Goal: Task Accomplishment & Management: Complete application form

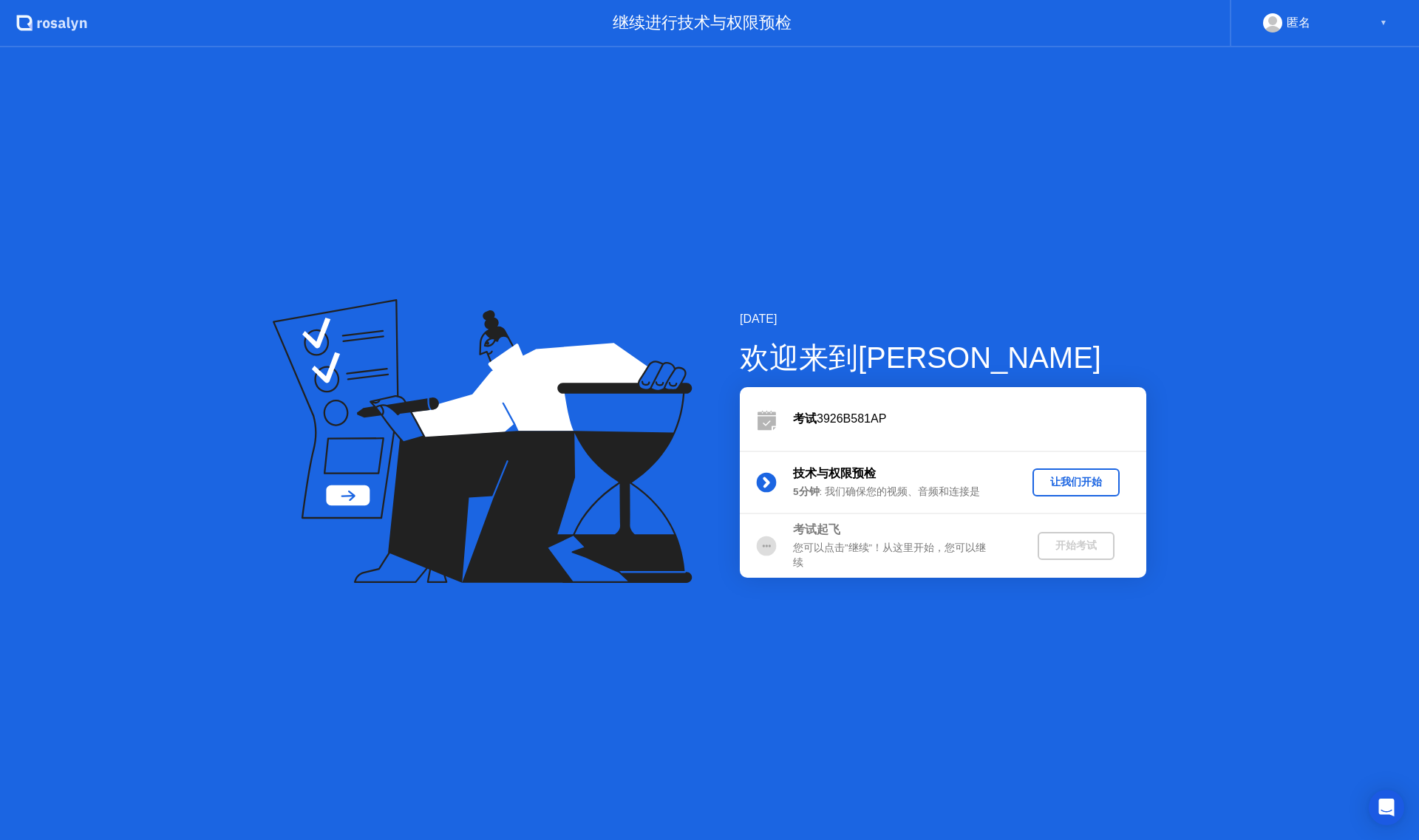
click at [1040, 483] on div "让我们开始" at bounding box center [1076, 483] width 76 height 14
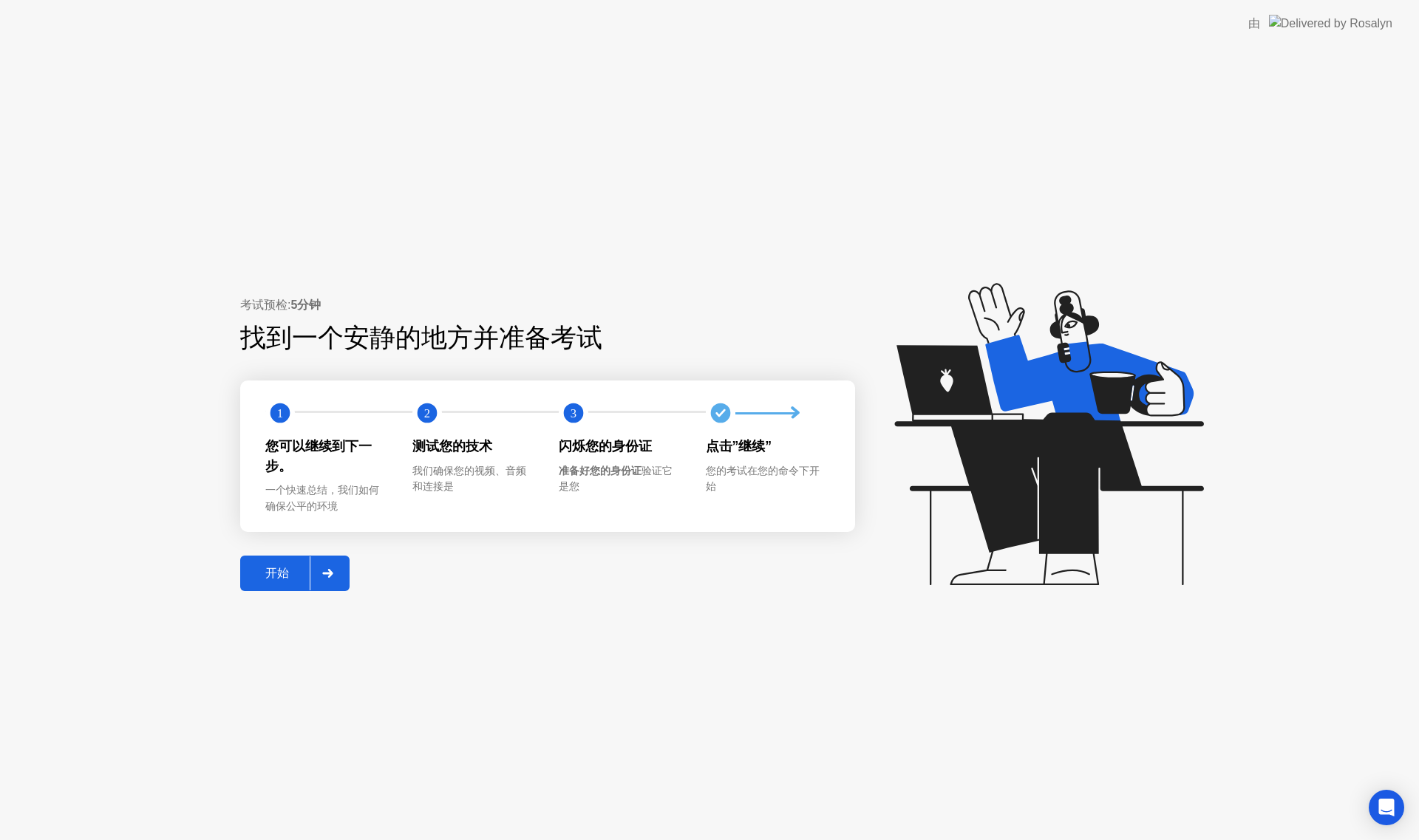
click at [268, 568] on div "开始" at bounding box center [277, 573] width 65 height 15
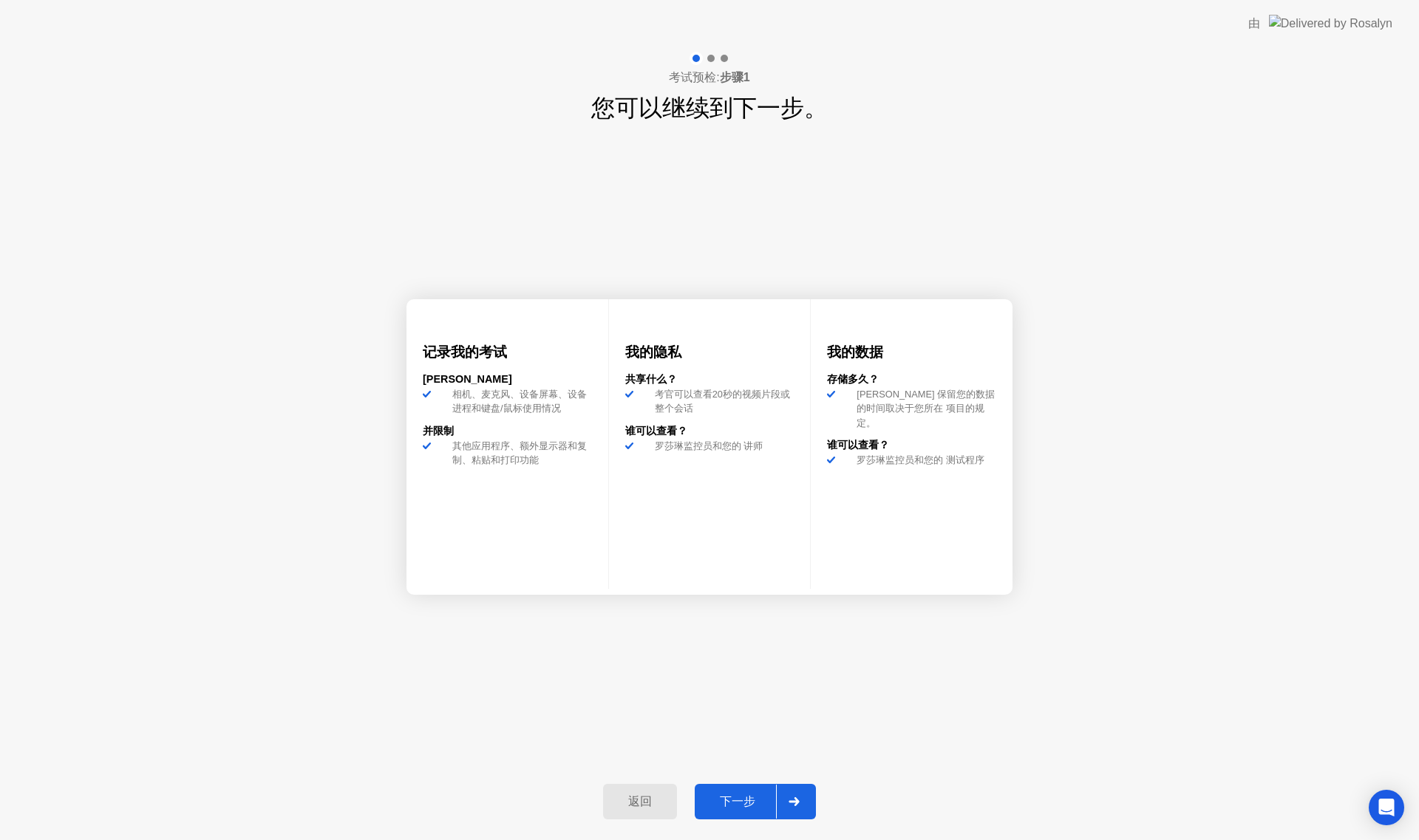
click at [726, 801] on div "下一步" at bounding box center [737, 802] width 76 height 15
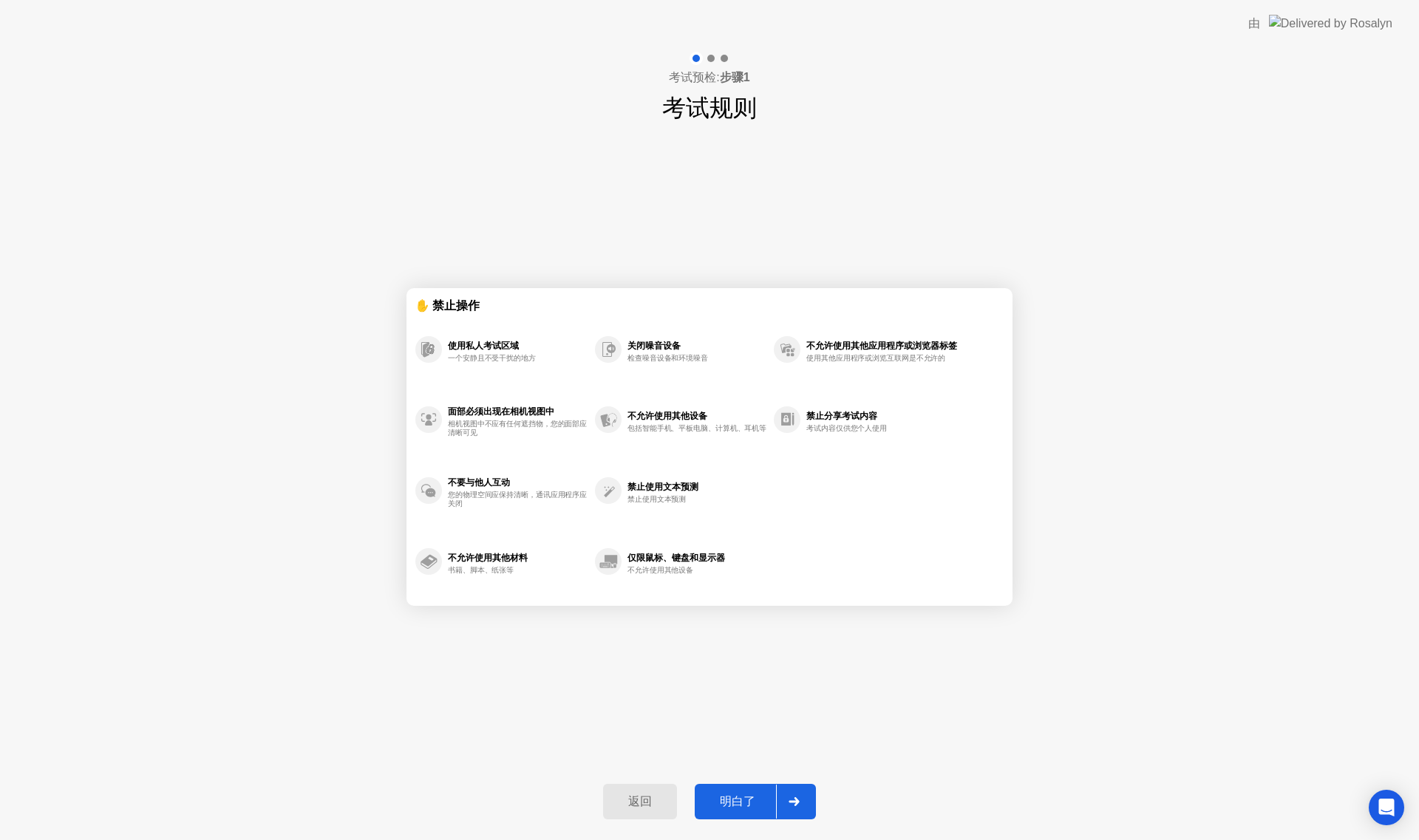
click at [726, 801] on div "明白了" at bounding box center [737, 802] width 76 height 15
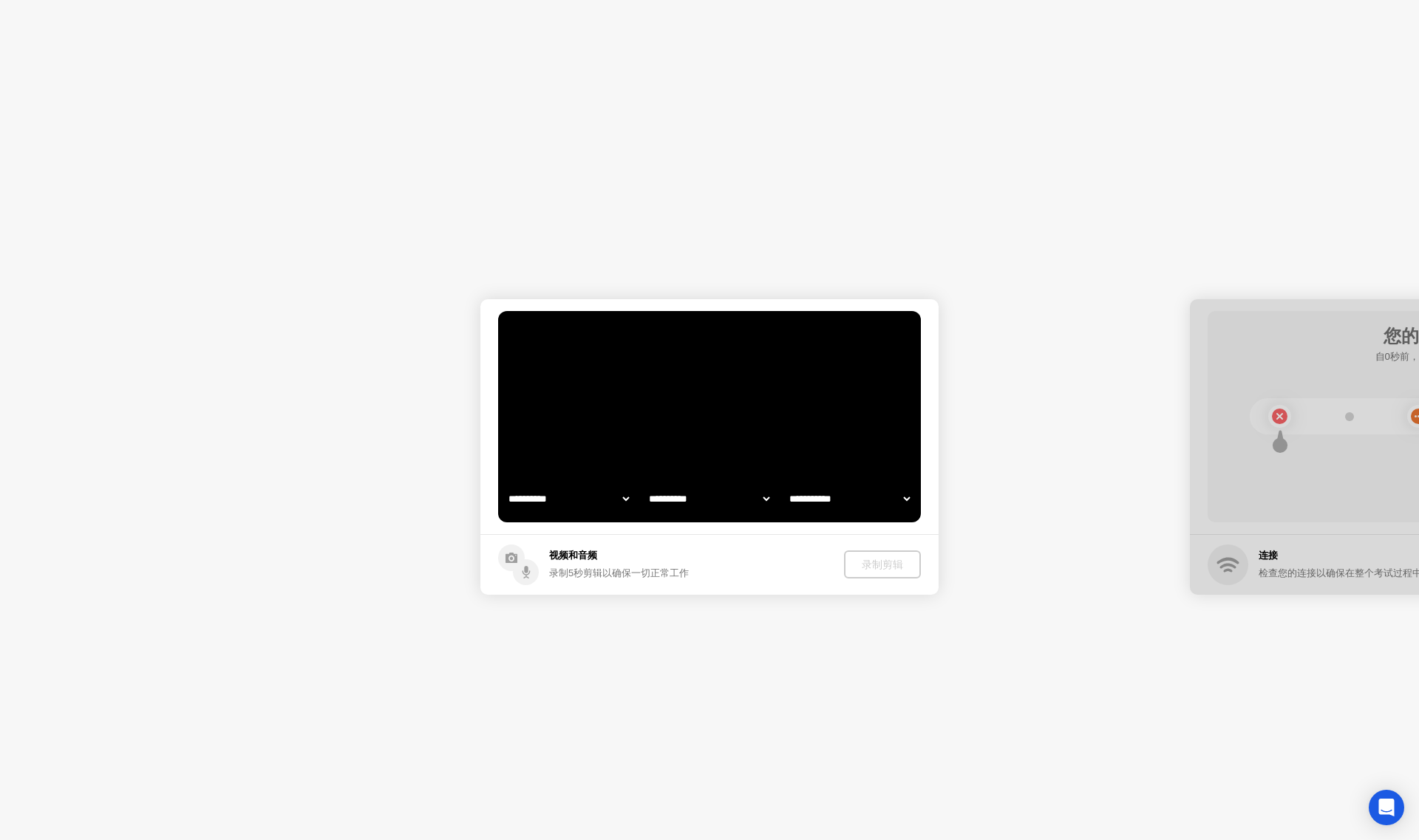
select select "**********"
select select "*******"
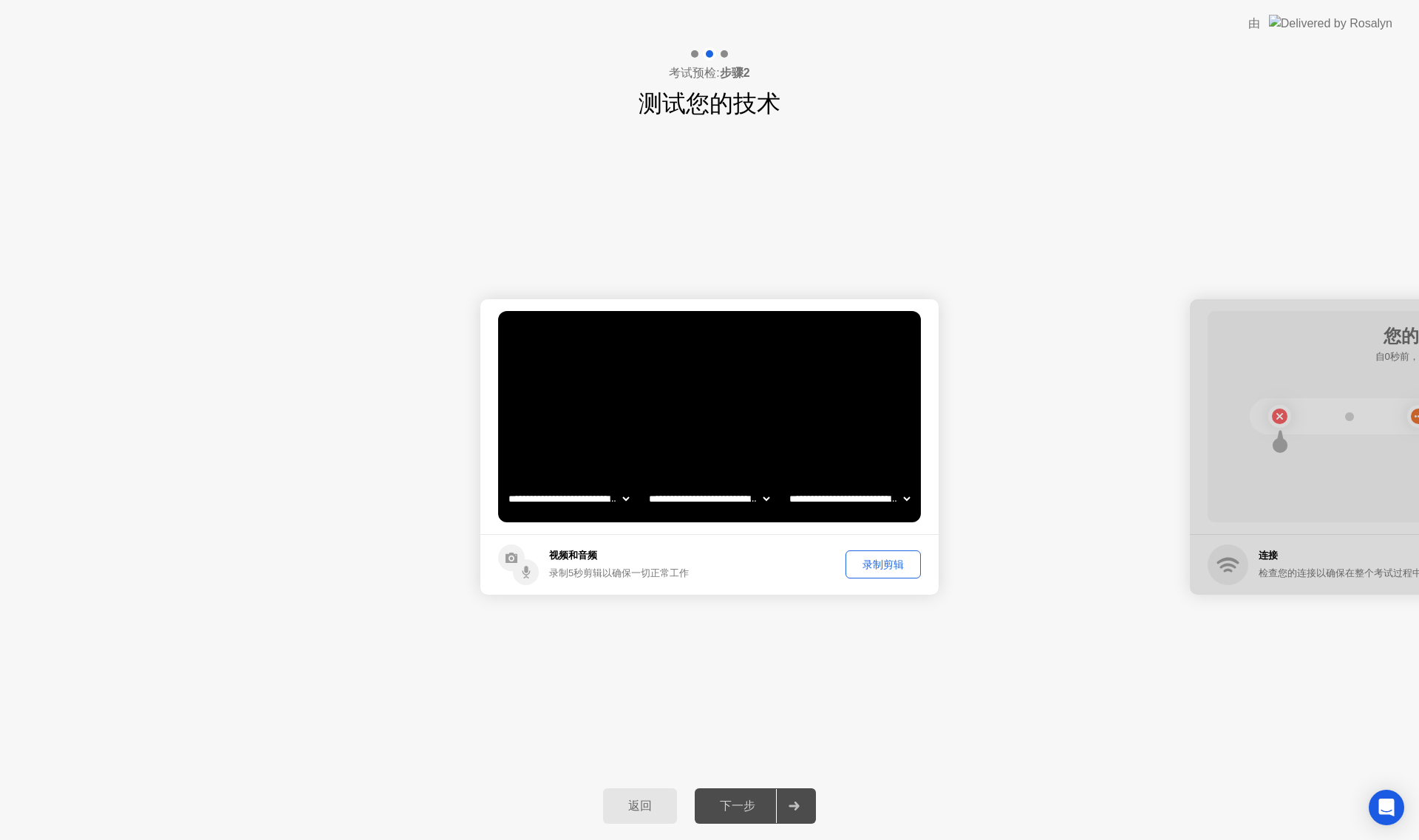
click at [734, 804] on div "下一步" at bounding box center [737, 806] width 76 height 15
click at [878, 567] on div "录制剪辑" at bounding box center [883, 565] width 65 height 14
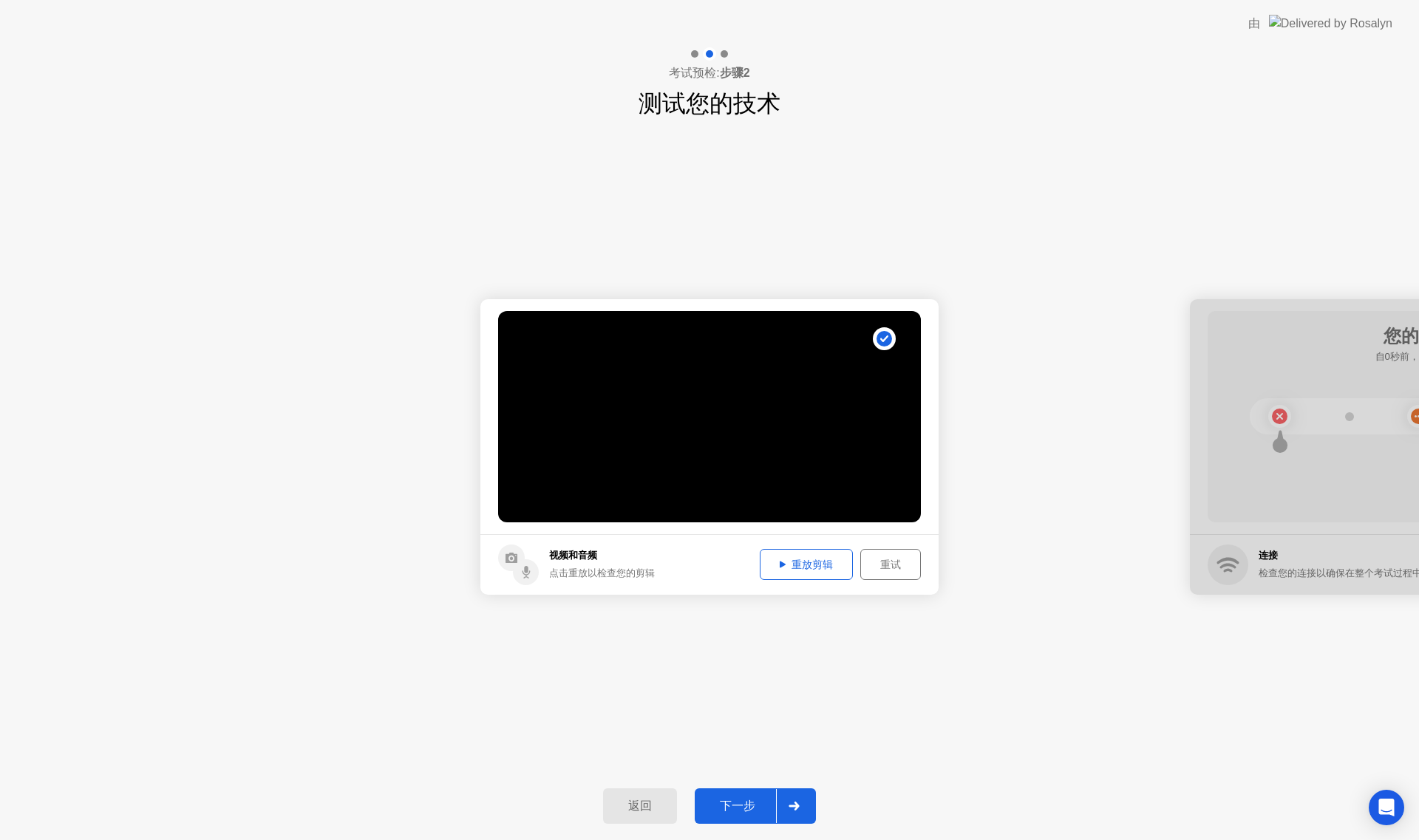
click at [830, 572] on div "重放剪辑" at bounding box center [806, 565] width 83 height 14
click at [882, 558] on div "重试" at bounding box center [890, 565] width 51 height 14
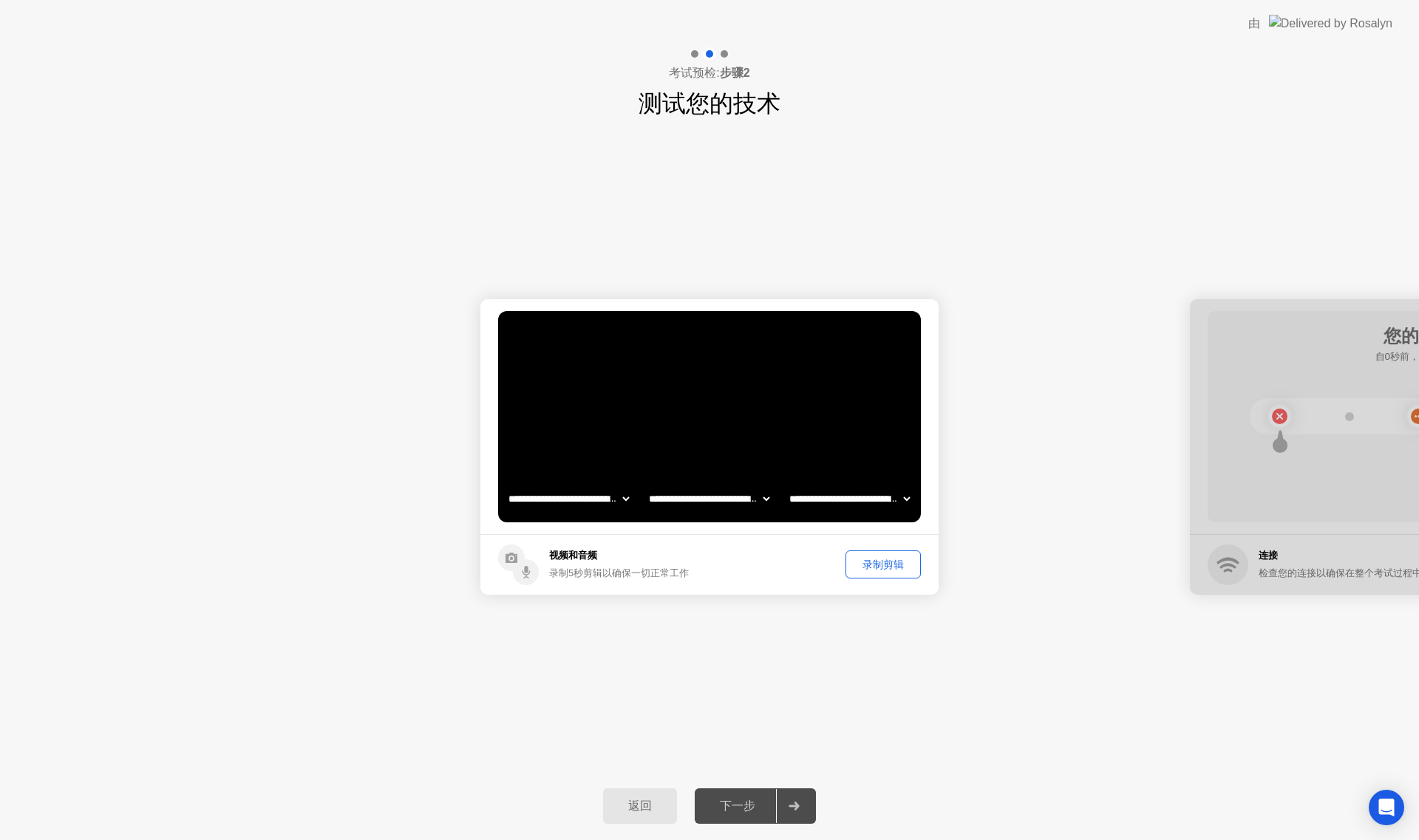
click at [874, 563] on div "录制剪辑" at bounding box center [883, 565] width 65 height 14
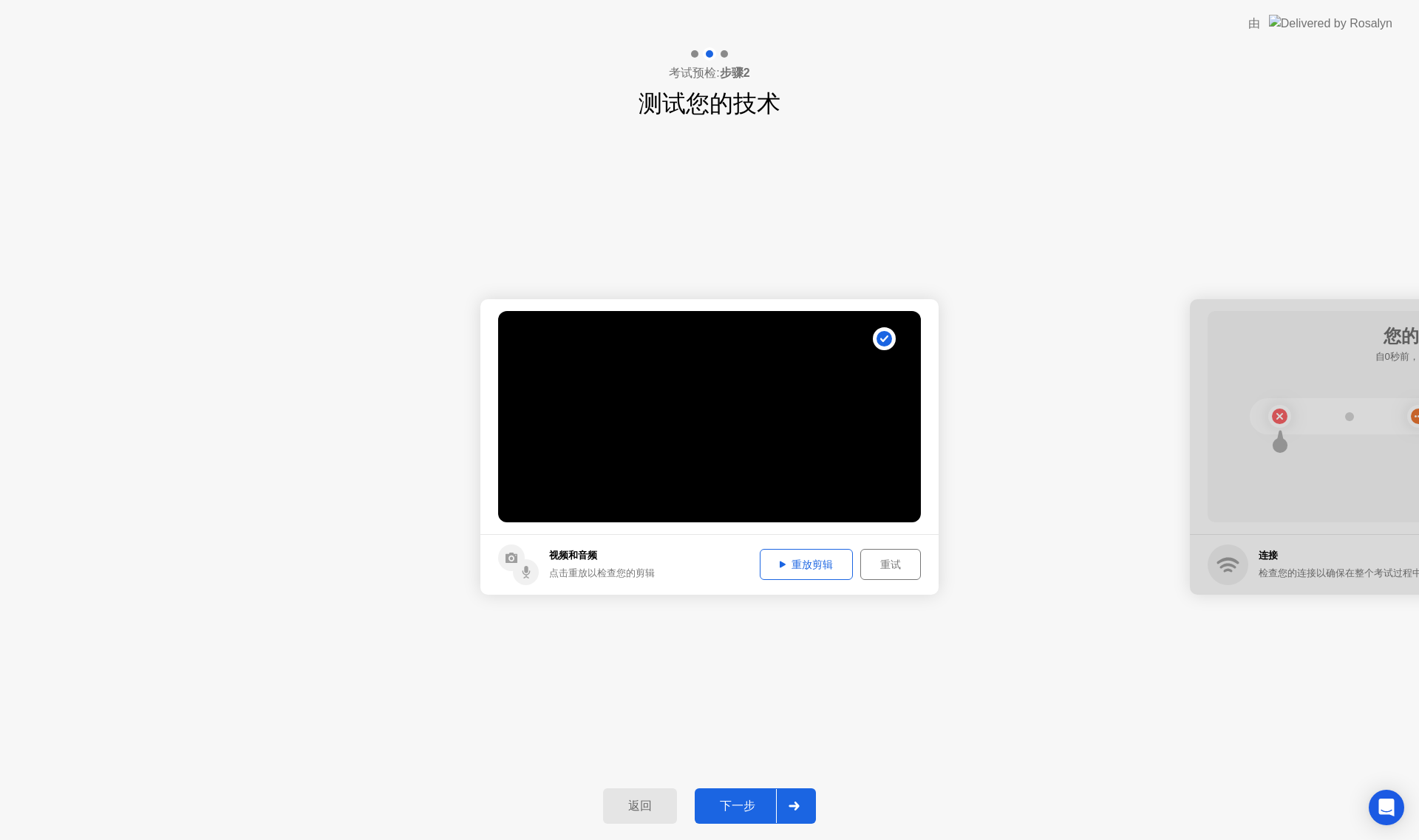
click at [832, 568] on div "重放剪辑" at bounding box center [806, 565] width 83 height 14
click at [767, 809] on div "下一步" at bounding box center [737, 806] width 76 height 15
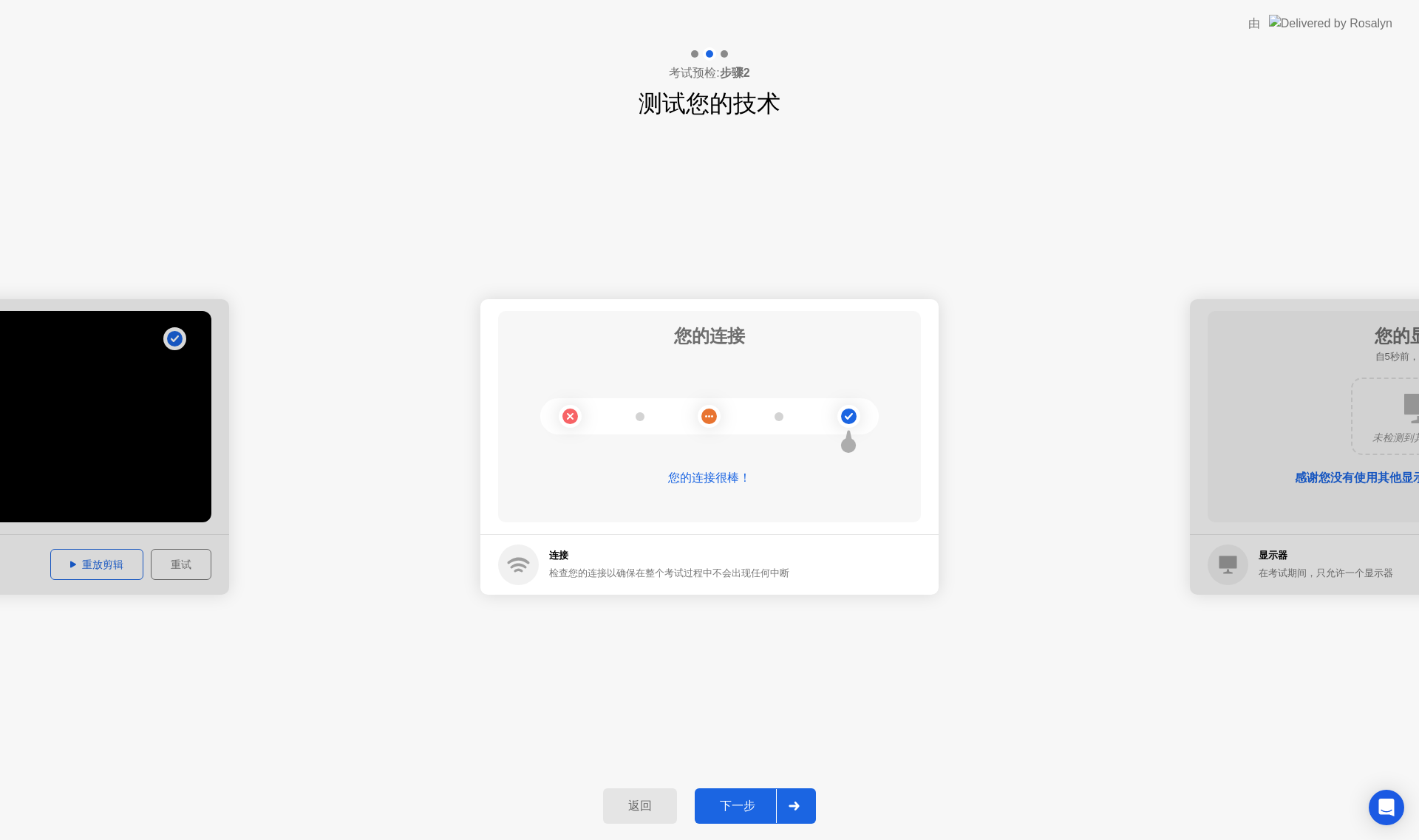
click at [743, 807] on div "下一步" at bounding box center [737, 806] width 76 height 15
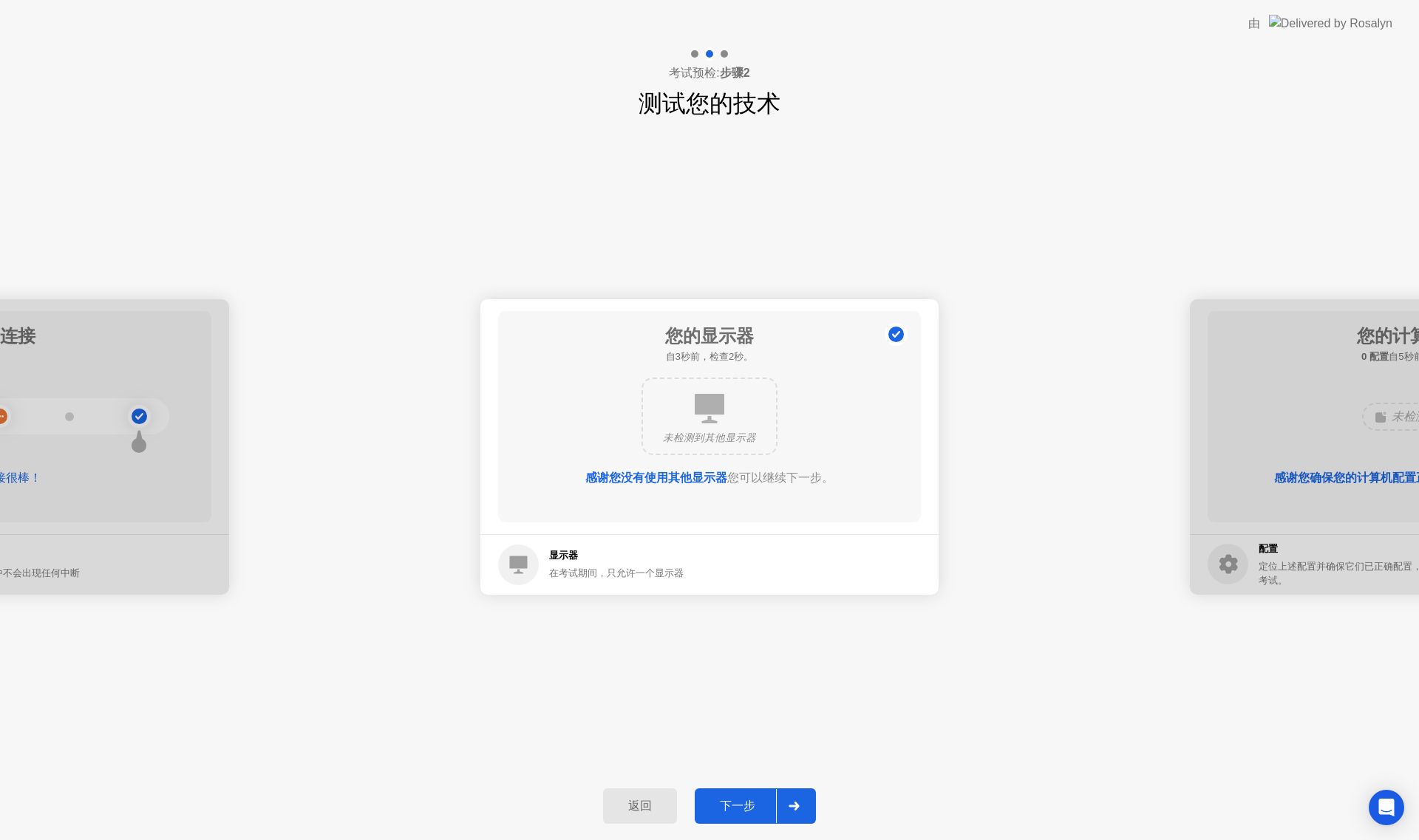
click at [743, 807] on div "下一步" at bounding box center [737, 806] width 76 height 15
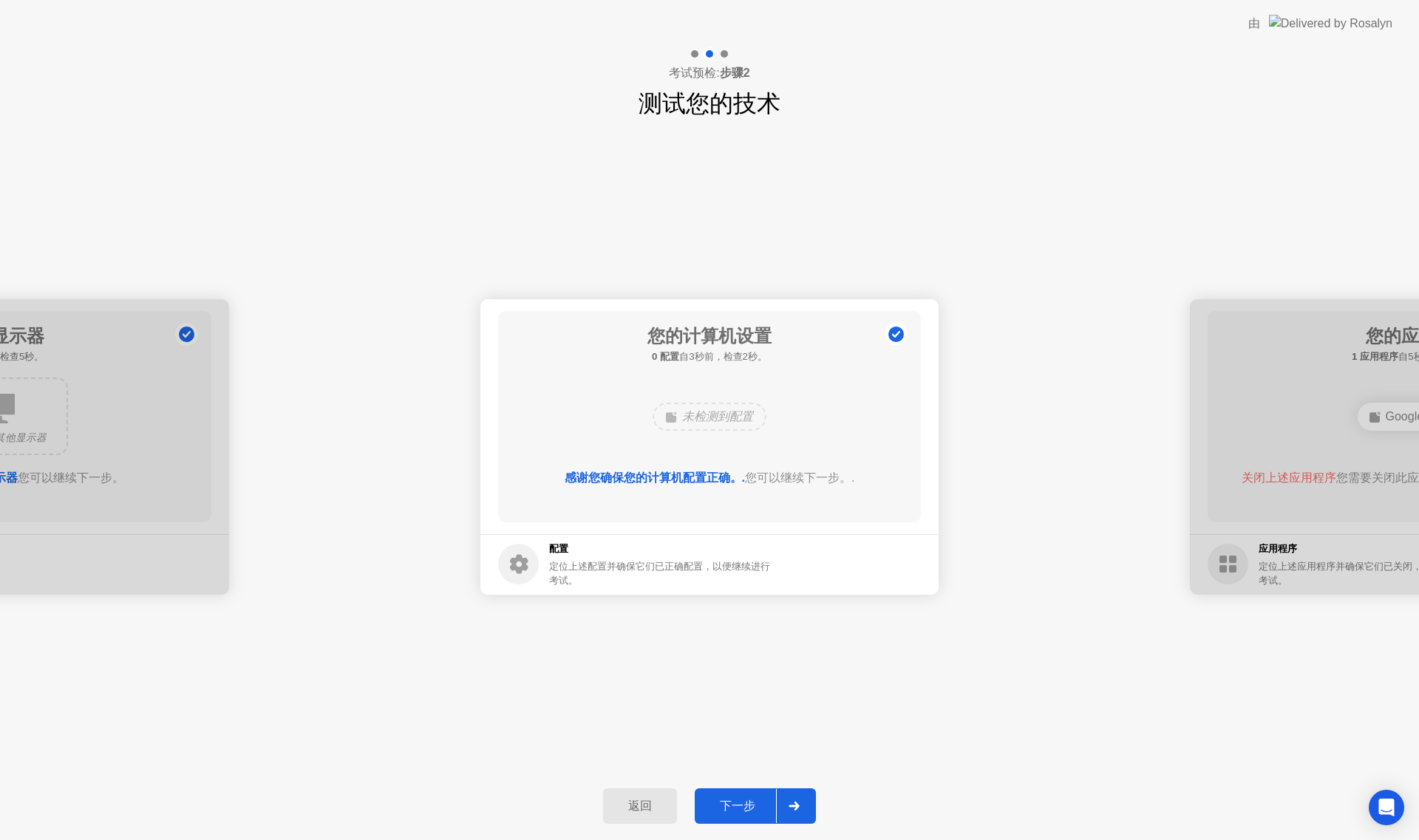
click at [743, 807] on div "下一步" at bounding box center [737, 806] width 76 height 15
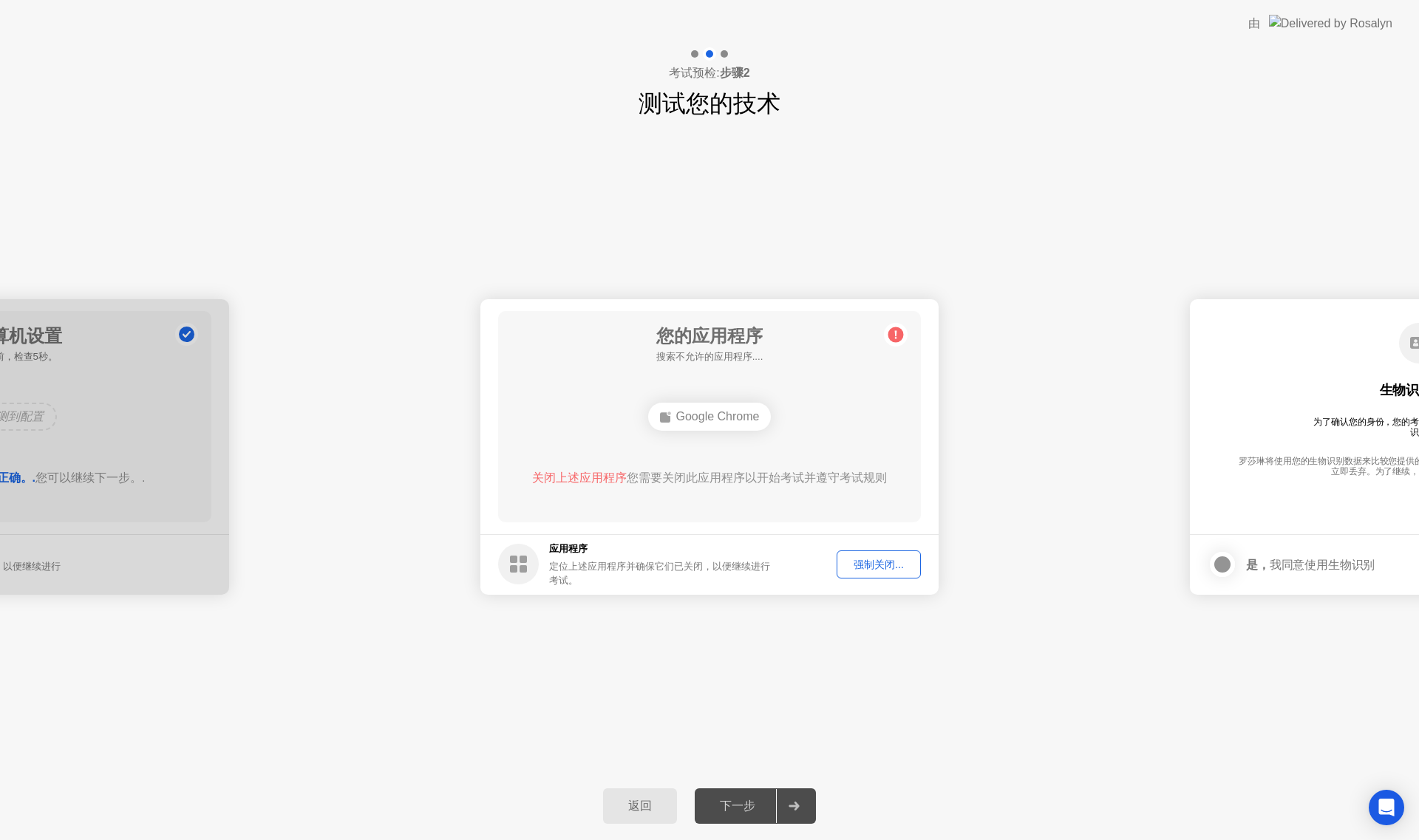
click at [893, 564] on div "强制关闭..." at bounding box center [878, 565] width 74 height 14
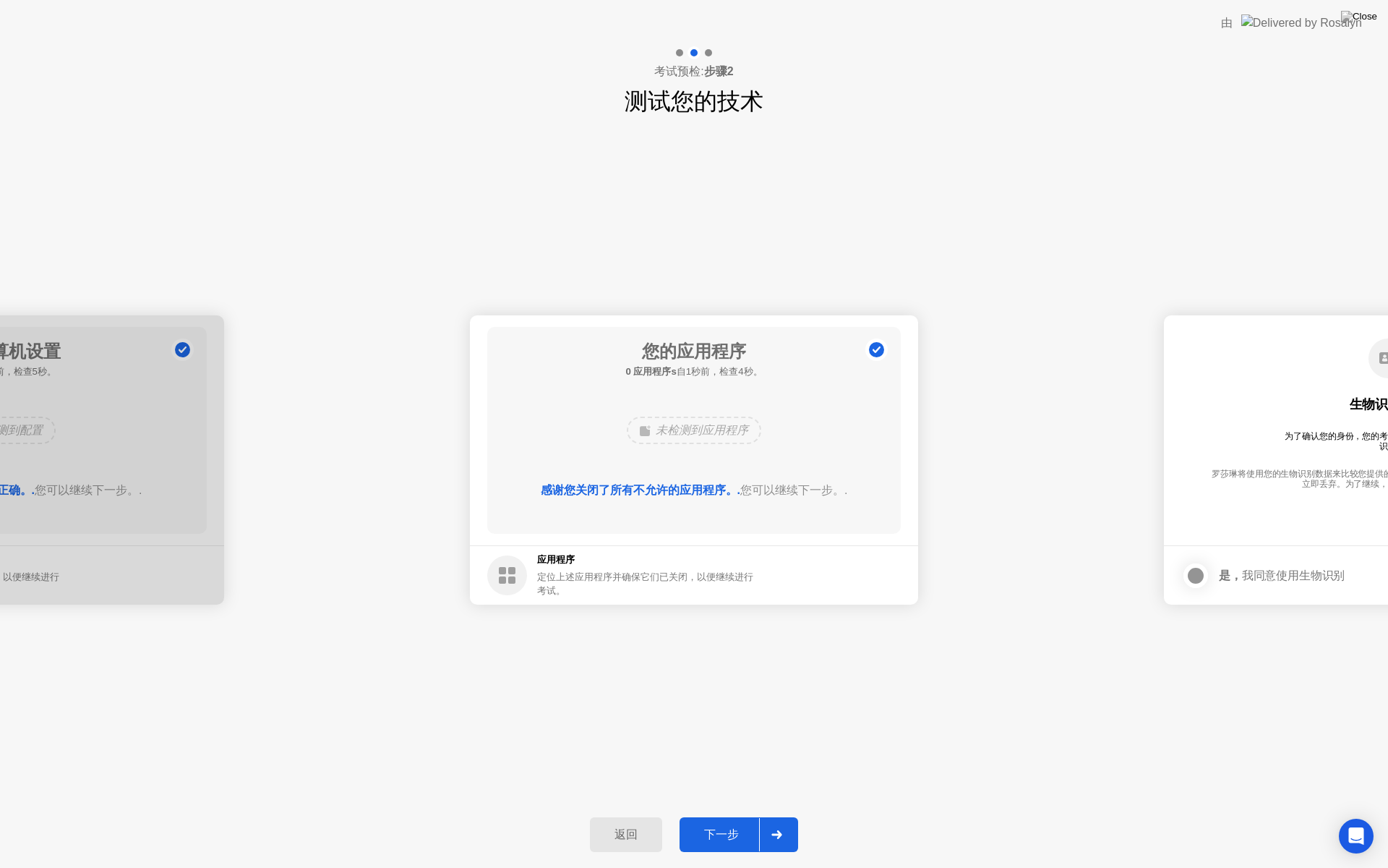
click at [745, 821] on div "下一步" at bounding box center [721, 834] width 75 height 15
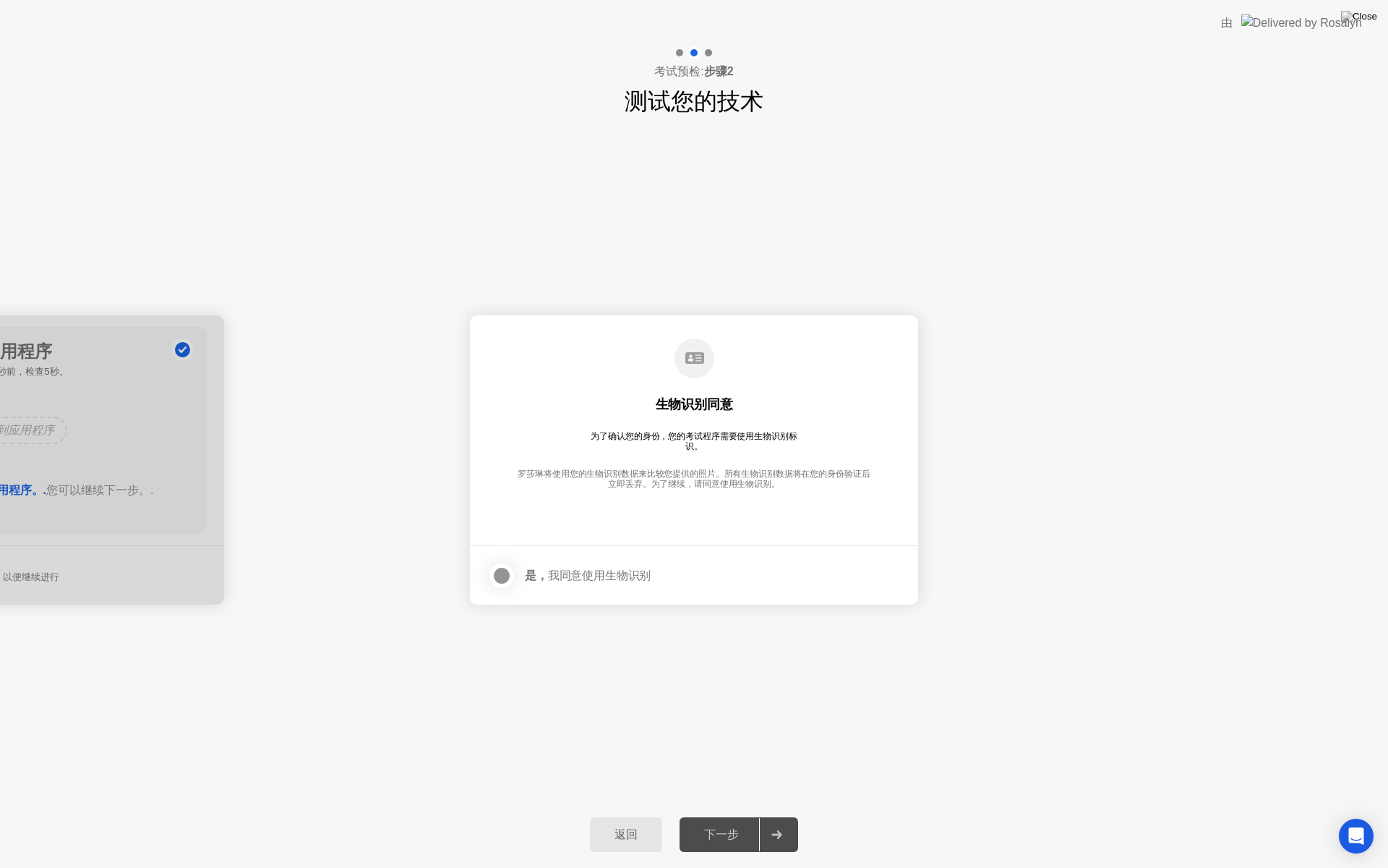
click at [510, 582] on div at bounding box center [502, 576] width 17 height 17
click at [725, 821] on div "下一步" at bounding box center [721, 834] width 75 height 15
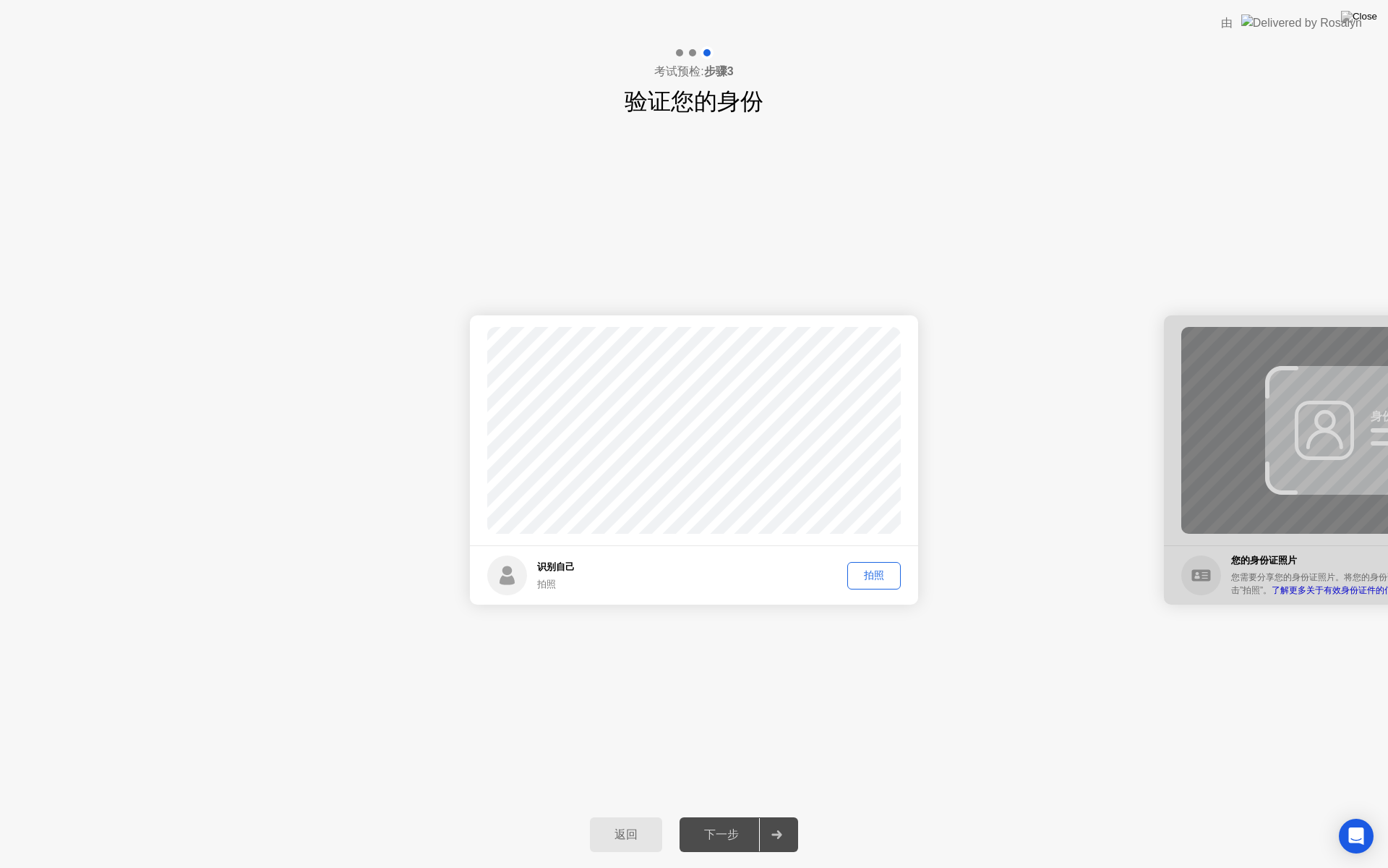
click at [863, 581] on div "拍照" at bounding box center [874, 575] width 43 height 14
click at [754, 821] on div "下一步" at bounding box center [721, 834] width 75 height 15
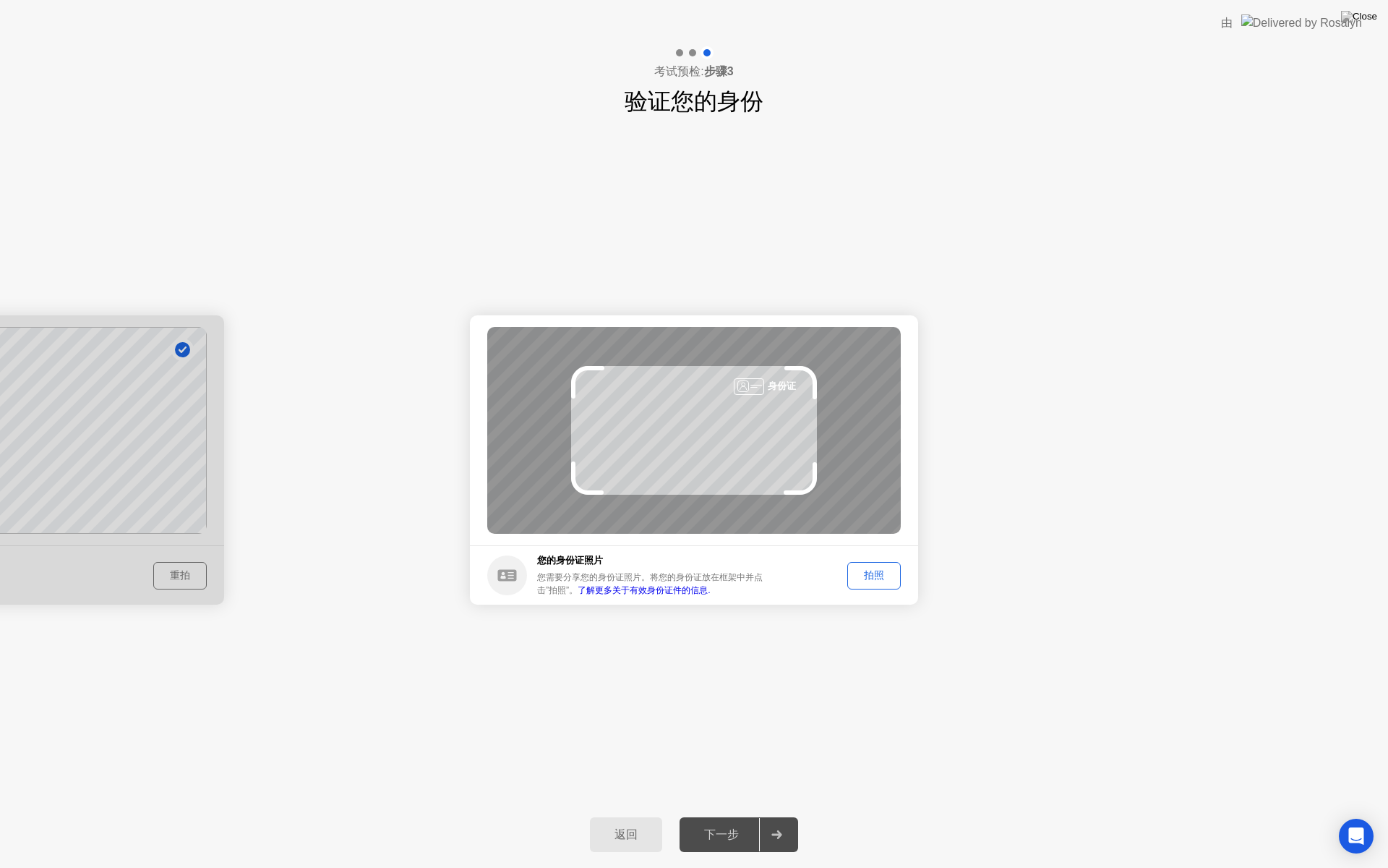
click at [885, 573] on div "拍照" at bounding box center [874, 575] width 43 height 14
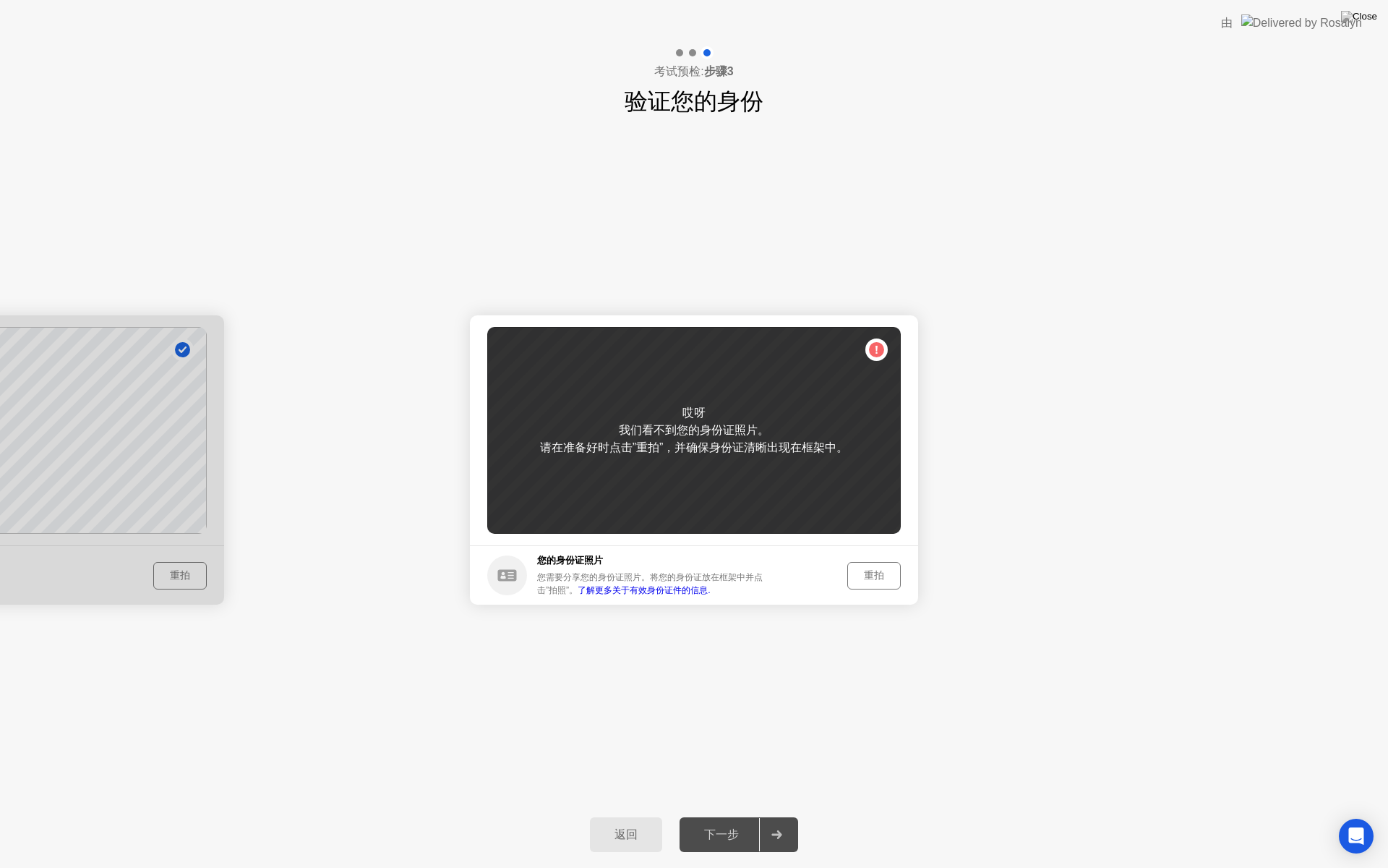
click at [637, 821] on div "返回" at bounding box center [625, 834] width 63 height 15
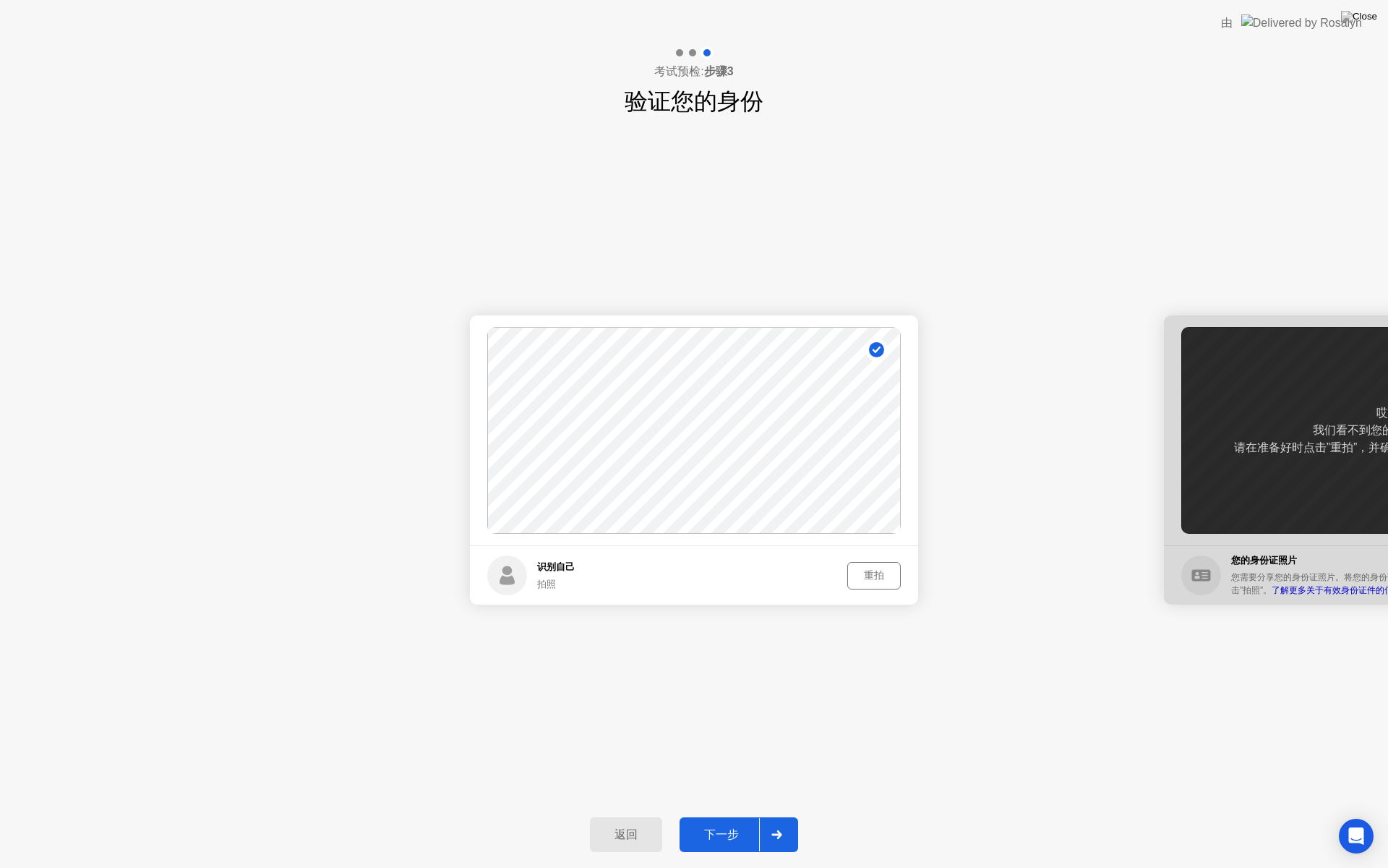
click at [637, 821] on div "返回" at bounding box center [625, 834] width 63 height 15
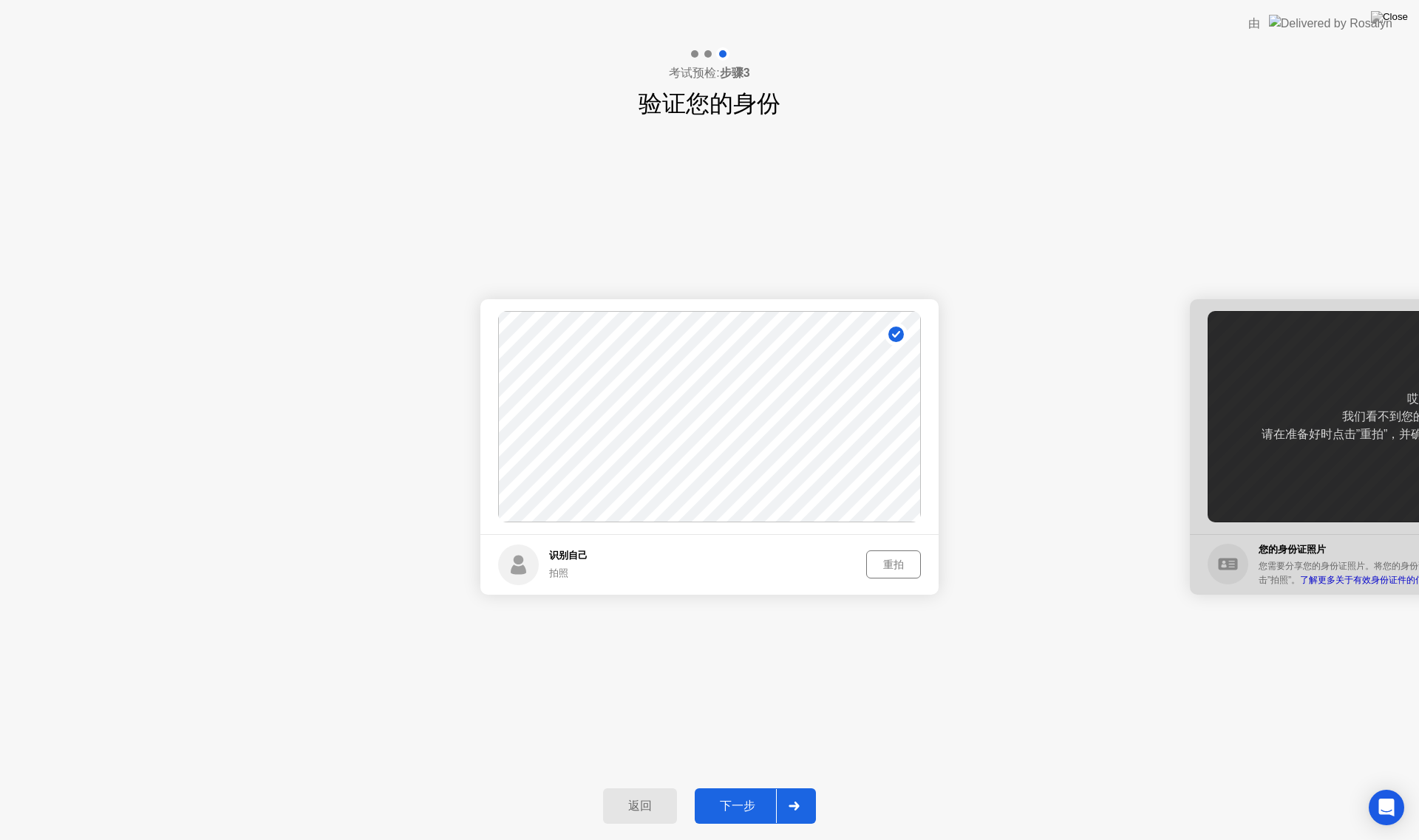
select select "**********"
select select "*******"
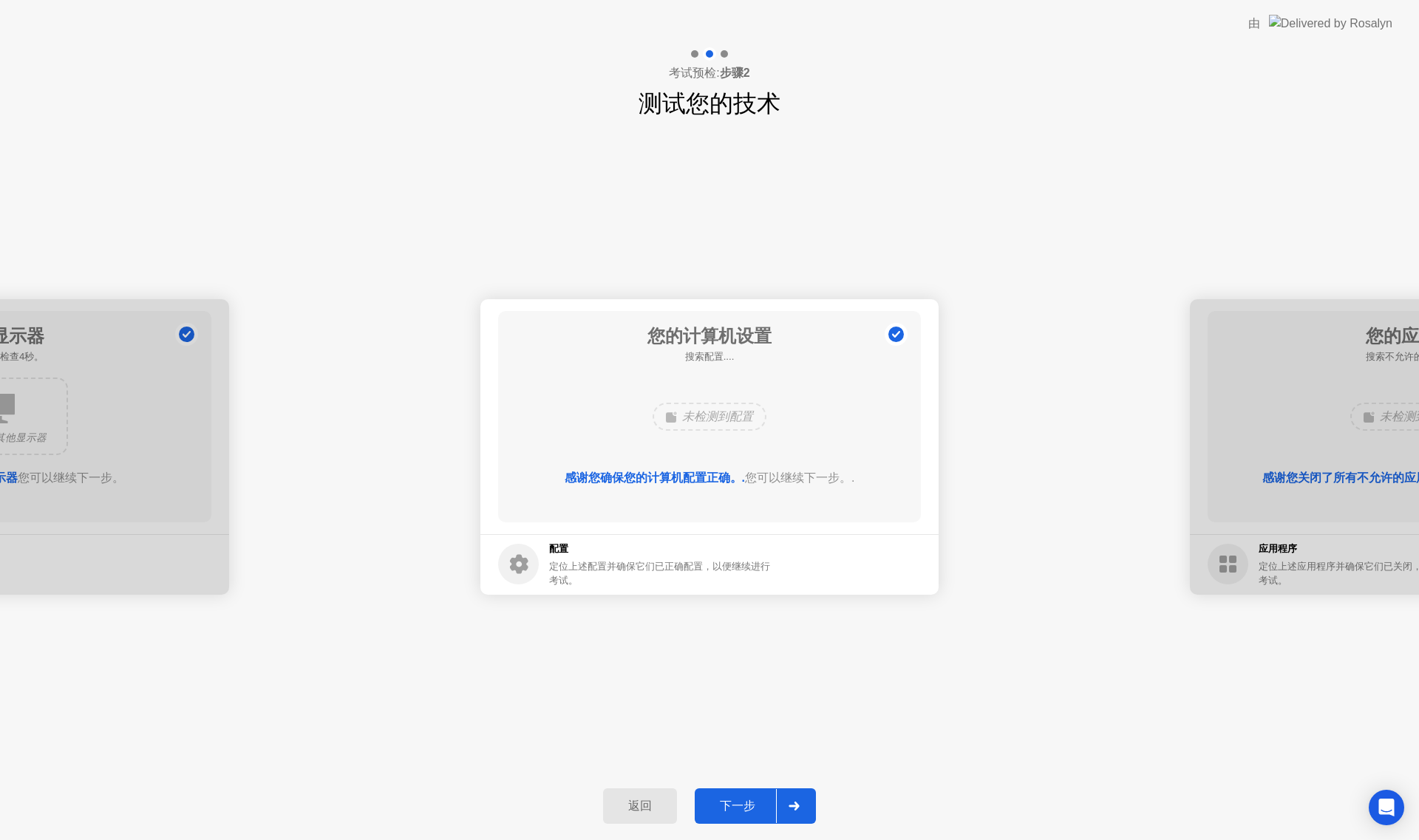
click at [765, 808] on div "下一步" at bounding box center [737, 806] width 76 height 15
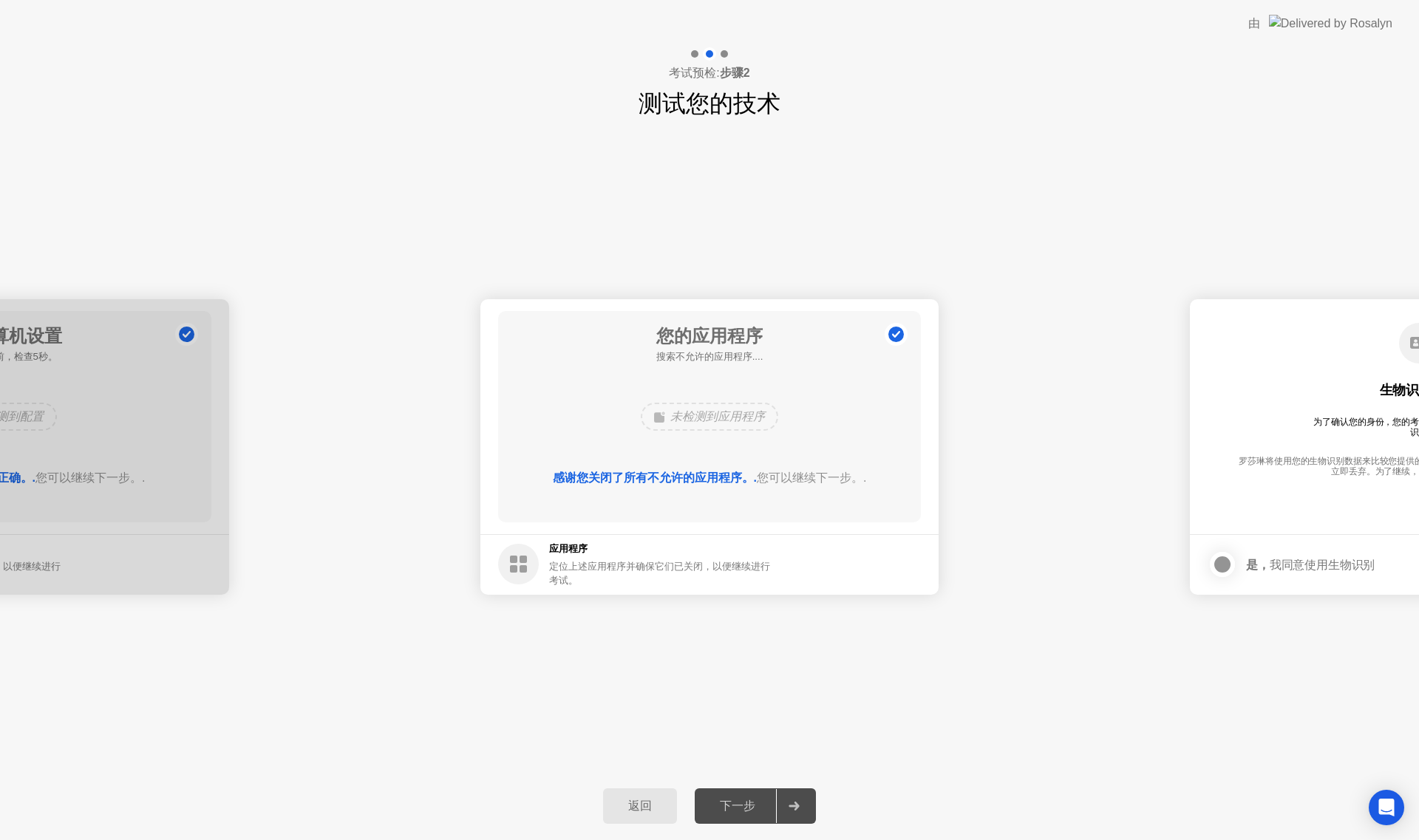
drag, startPoint x: 765, startPoint y: 808, endPoint x: 765, endPoint y: 825, distance: 17.0
click at [765, 825] on div "返回 下一步" at bounding box center [710, 806] width 1419 height 68
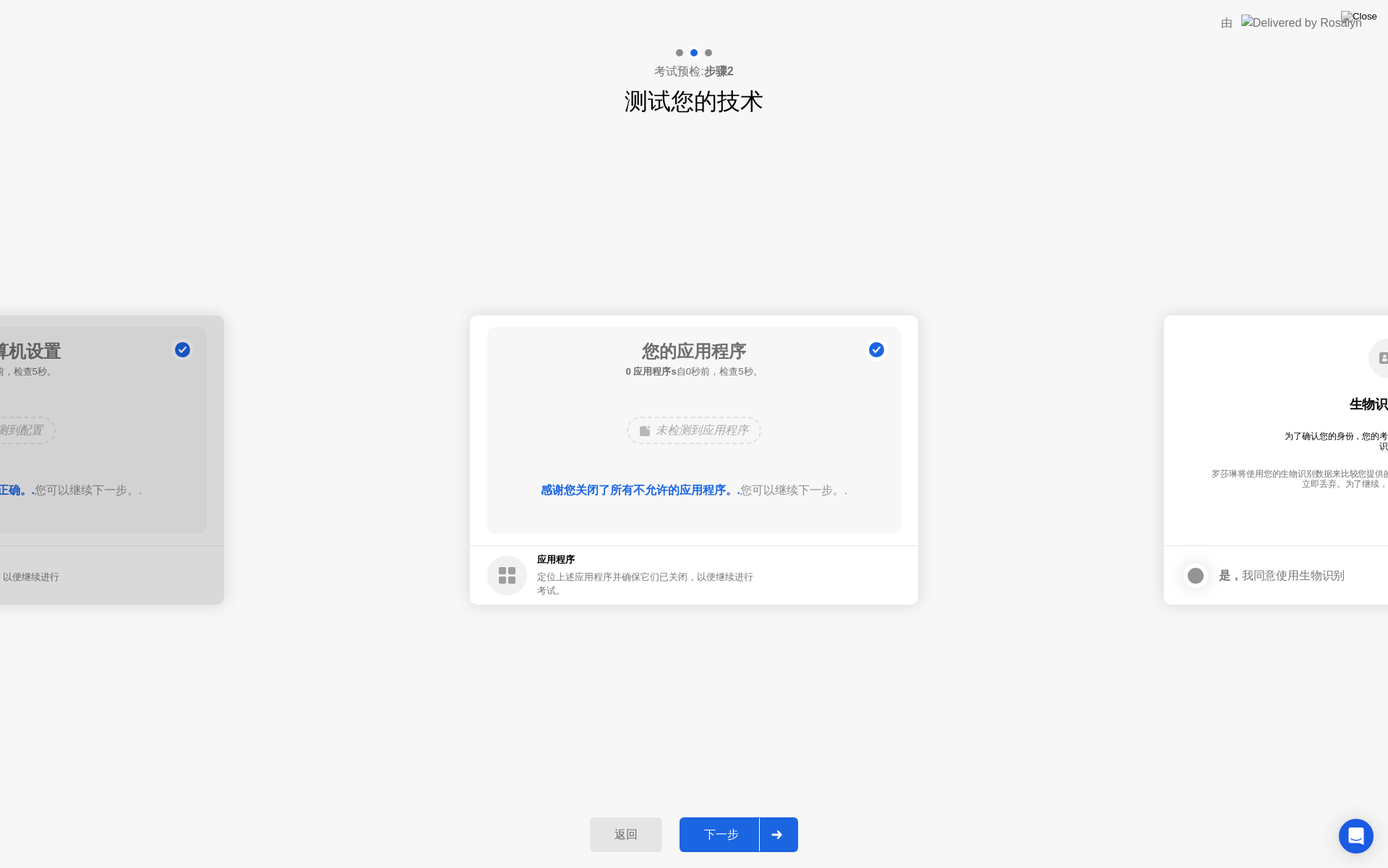
click at [748, 807] on div "返回 下一步" at bounding box center [694, 834] width 1388 height 66
click at [746, 821] on button "下一步" at bounding box center [738, 834] width 118 height 35
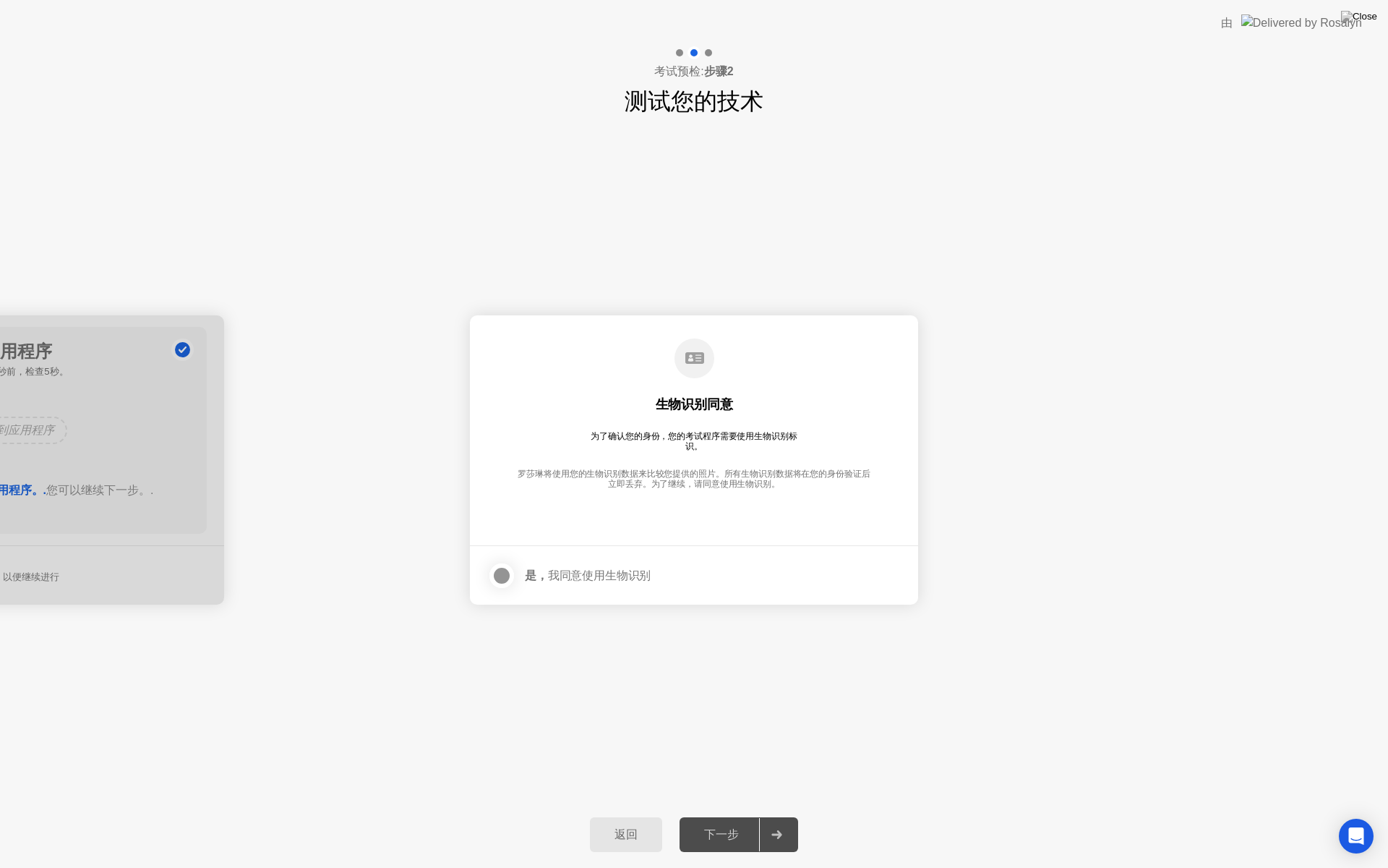
click at [510, 579] on div at bounding box center [502, 576] width 17 height 17
click at [732, 821] on div "下一步" at bounding box center [721, 834] width 75 height 15
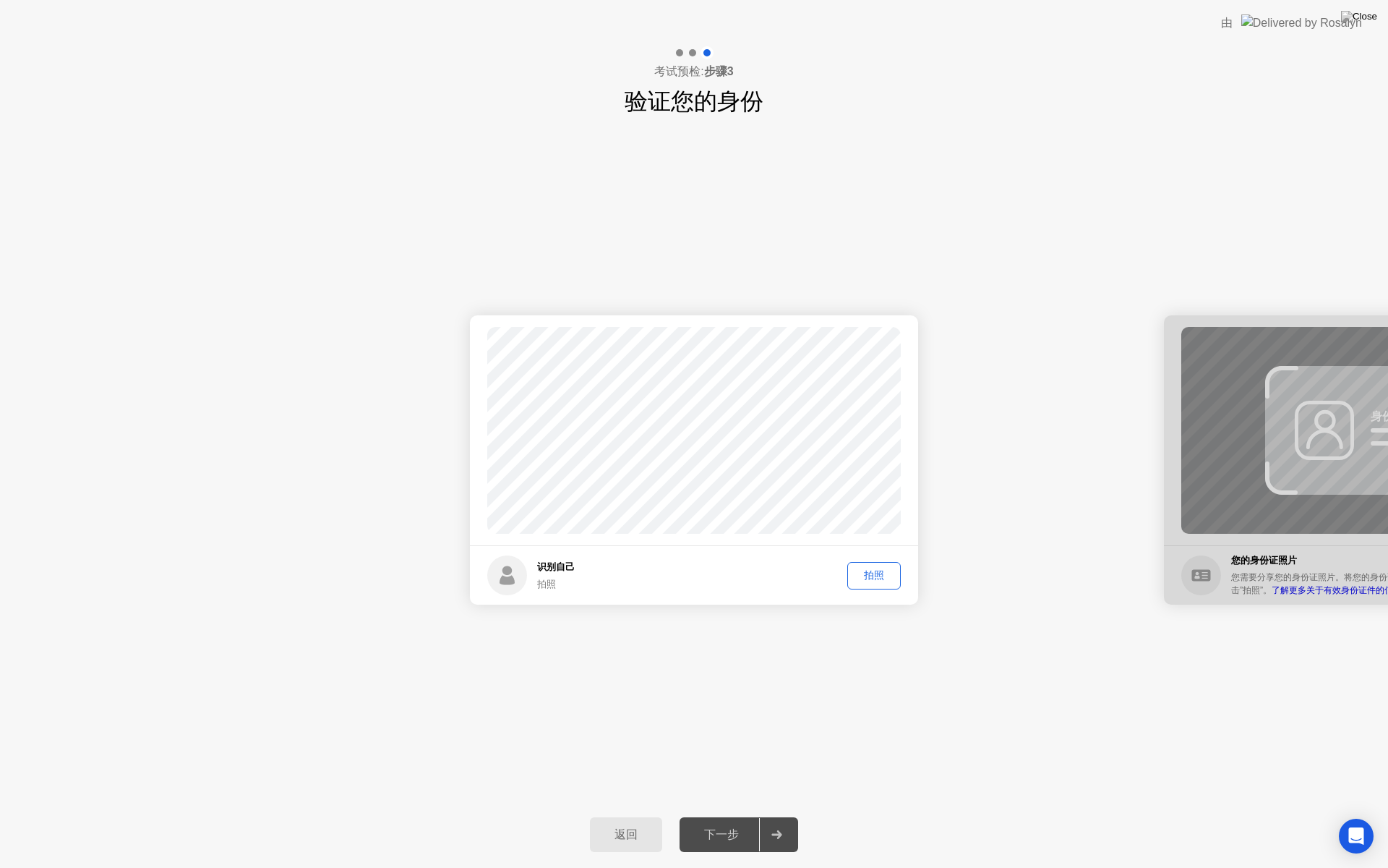
click at [872, 579] on div "拍照" at bounding box center [874, 575] width 43 height 14
click at [745, 821] on div "下一步" at bounding box center [721, 834] width 75 height 15
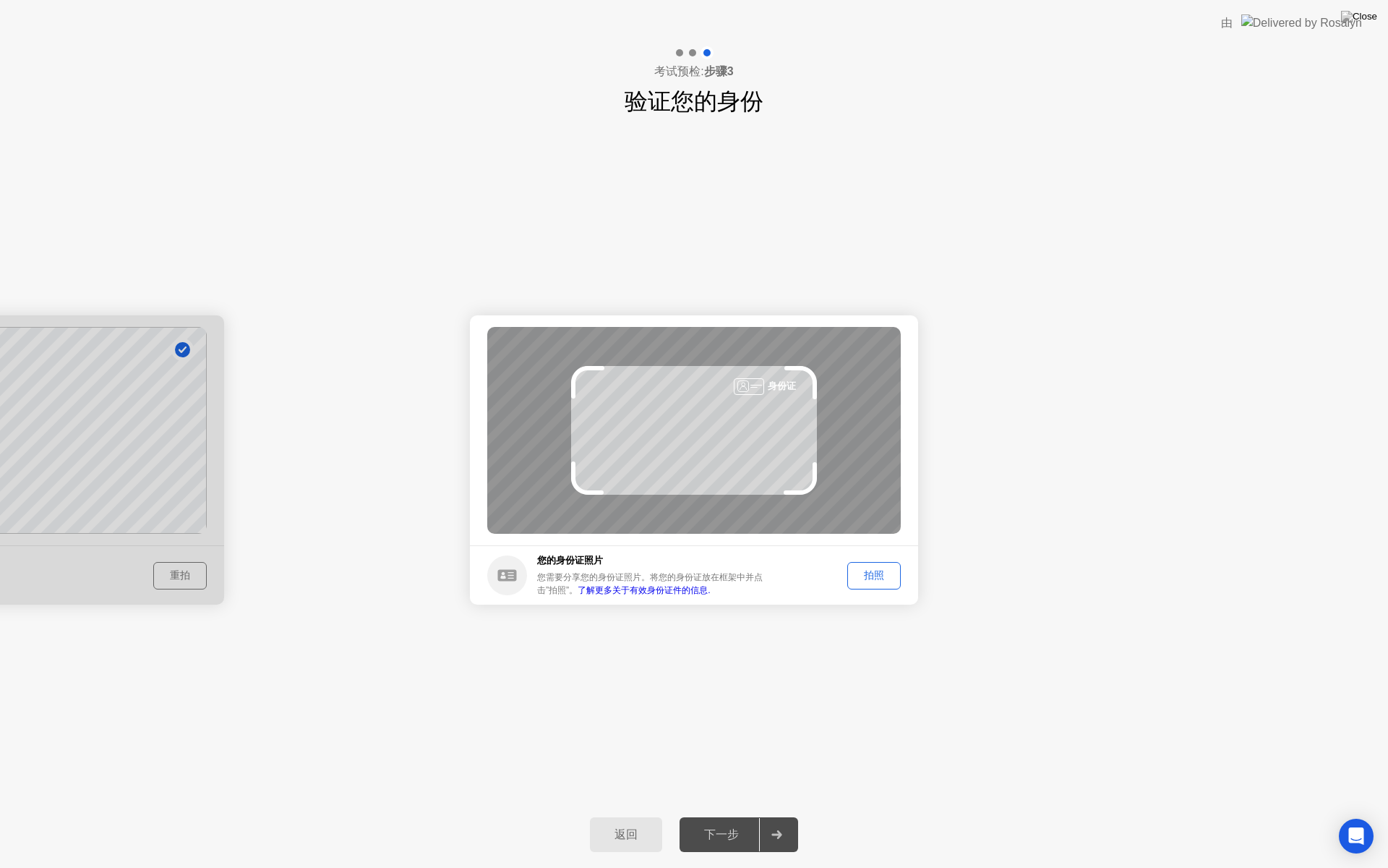
click at [876, 579] on div "拍照" at bounding box center [874, 575] width 43 height 14
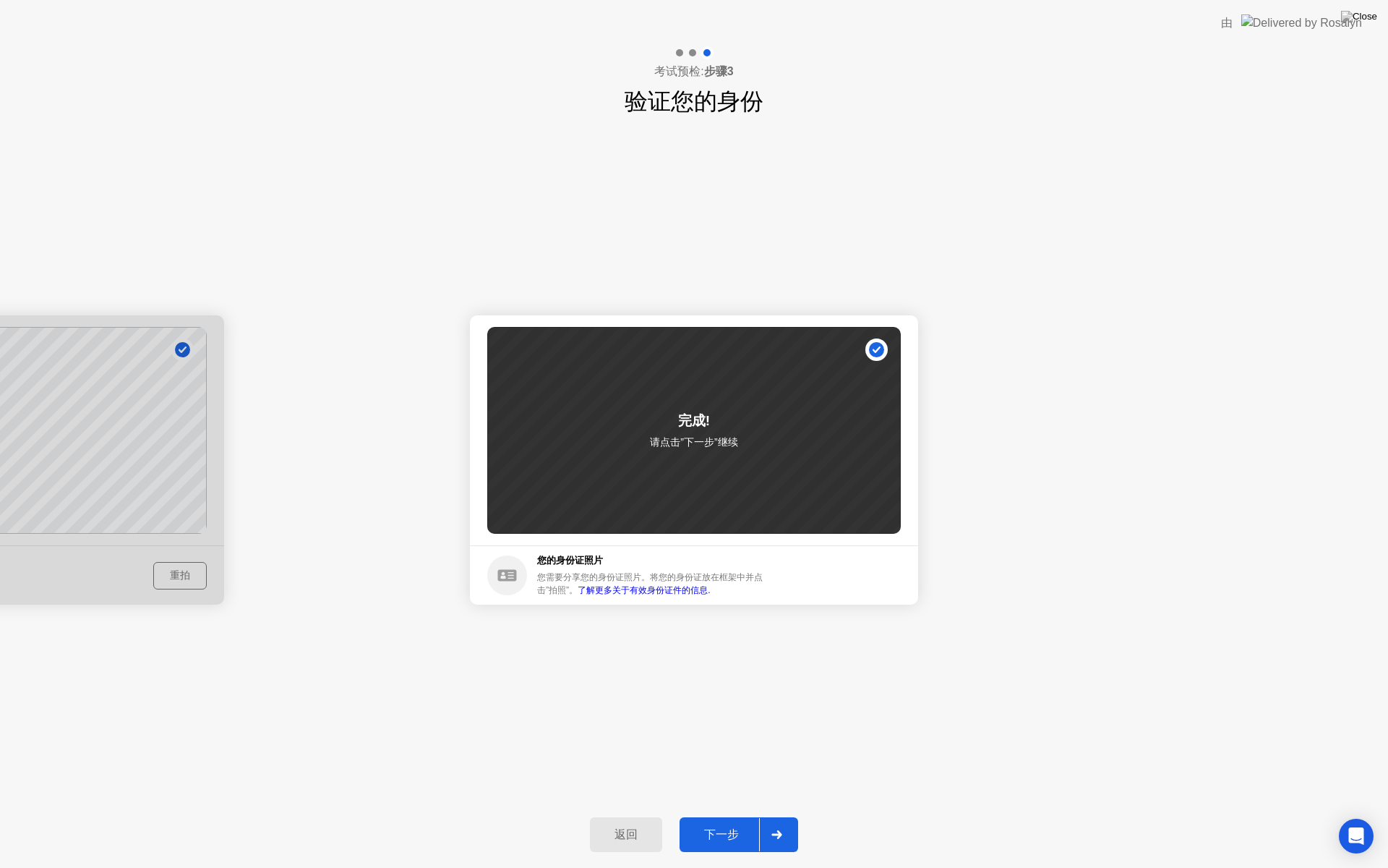
click at [739, 819] on button "下一步" at bounding box center [738, 834] width 118 height 35
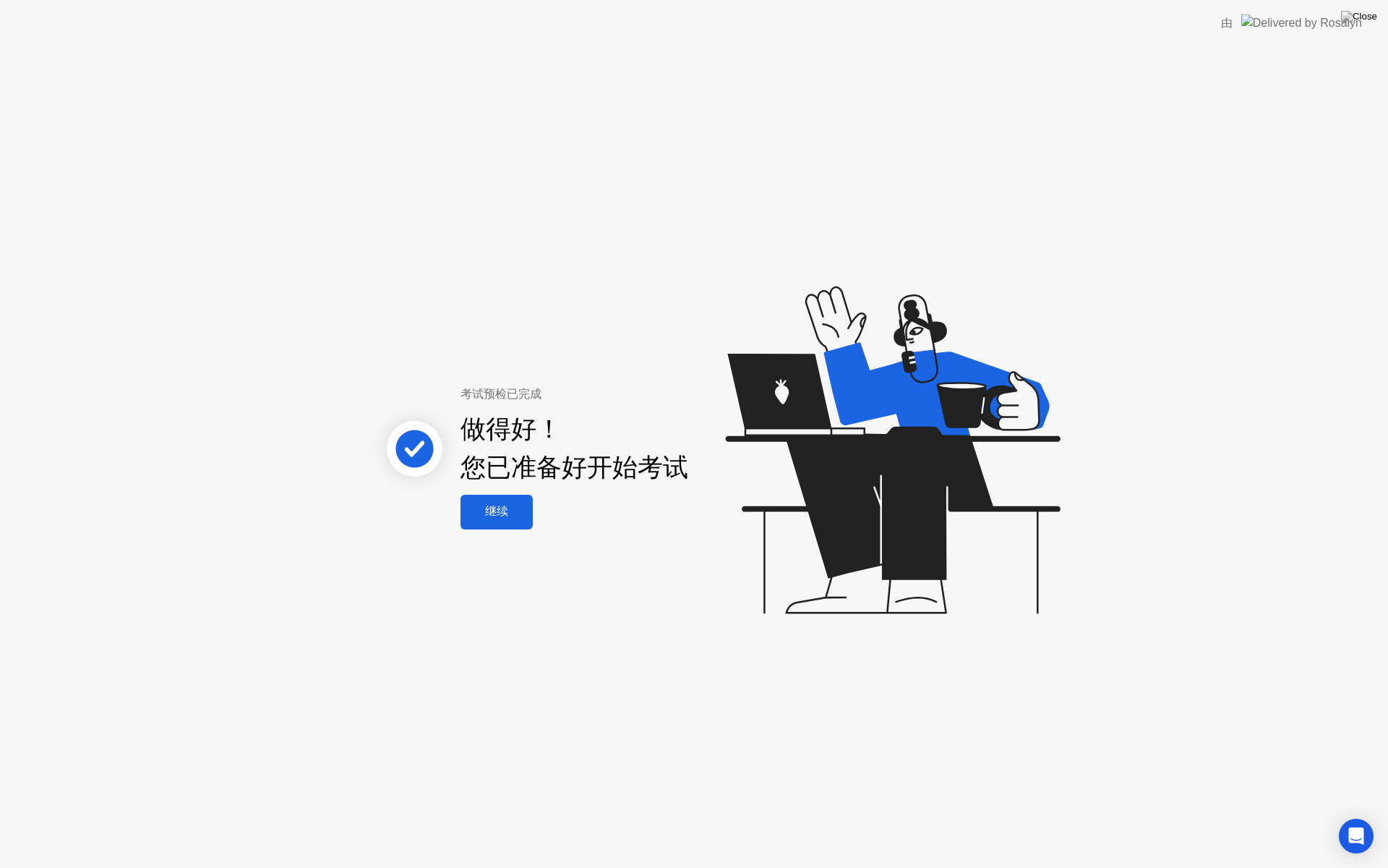
click at [496, 512] on div "继续" at bounding box center [497, 511] width 63 height 15
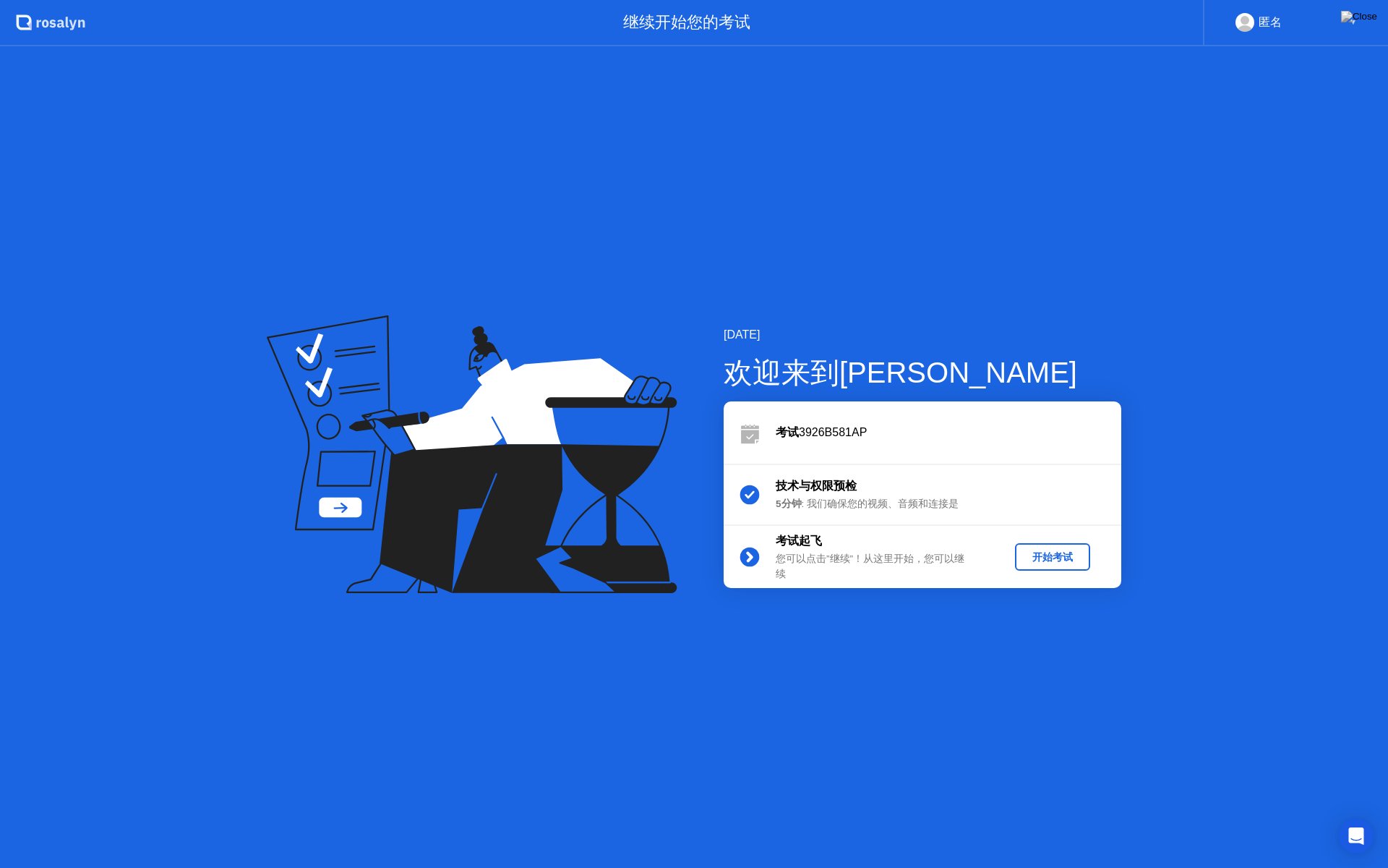
click at [1031, 559] on div "开始考试" at bounding box center [1052, 558] width 63 height 14
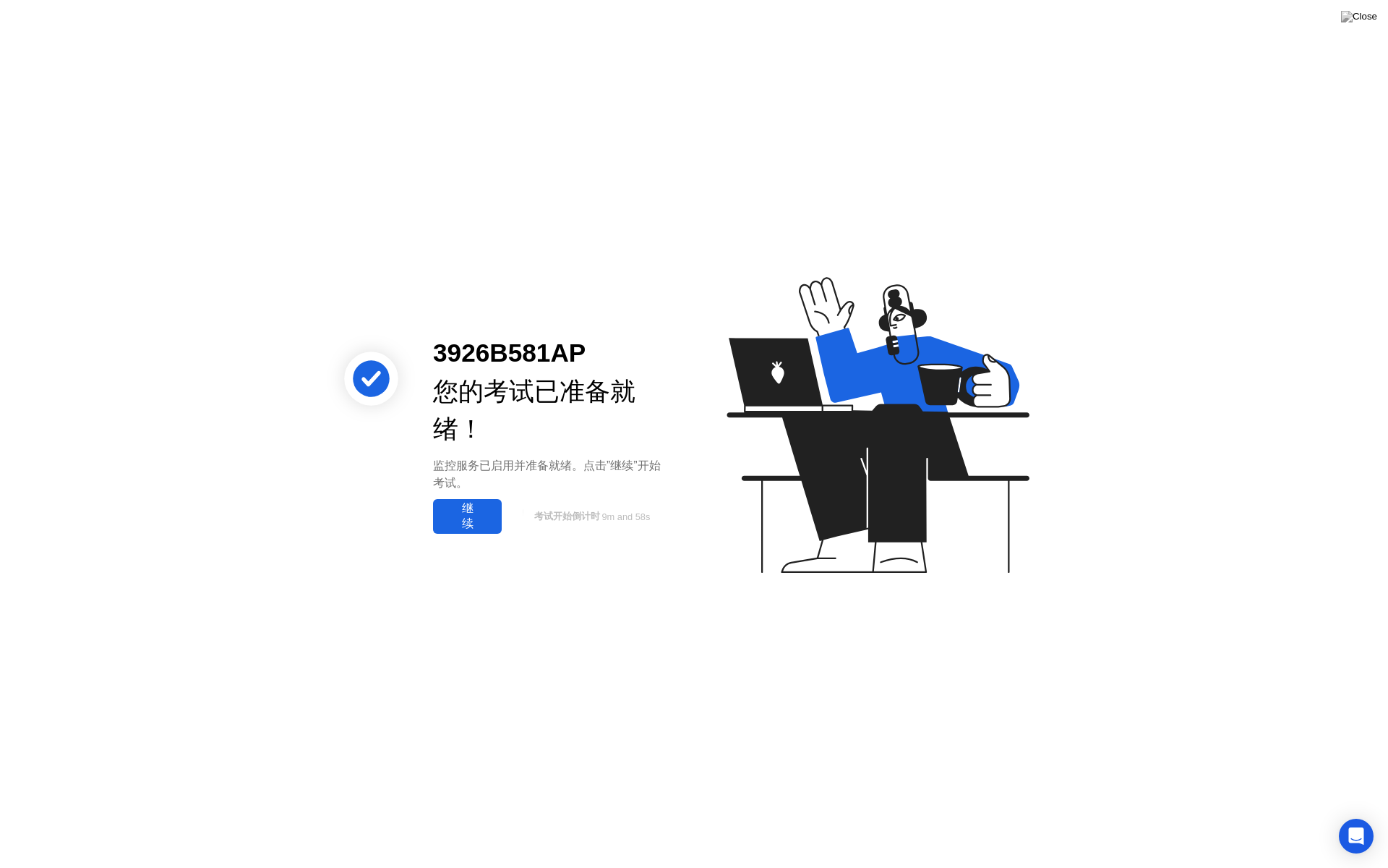
click at [482, 515] on div "继续" at bounding box center [467, 516] width 60 height 30
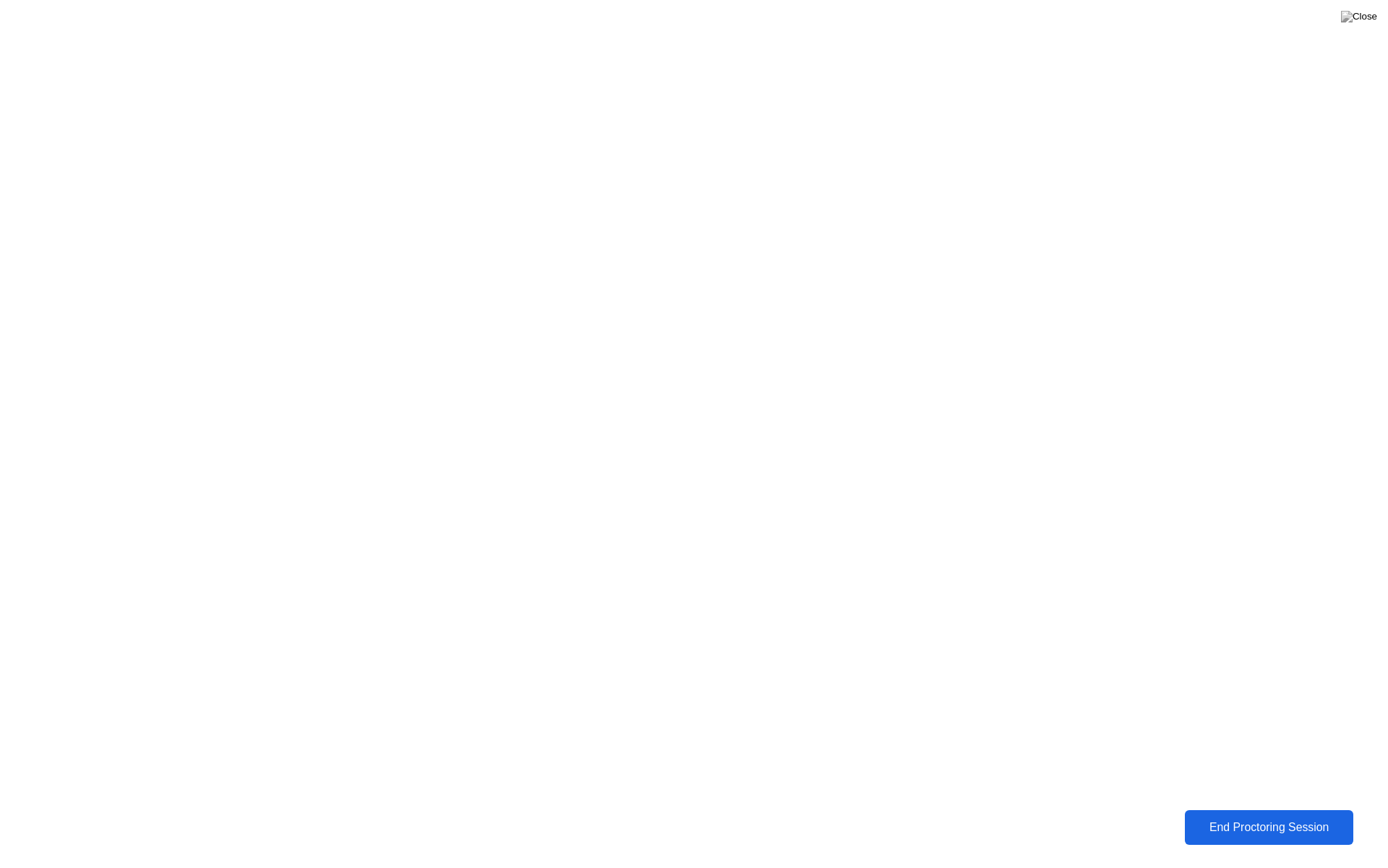
click at [1261, 820] on div "End Proctoring Session" at bounding box center [1269, 826] width 161 height 13
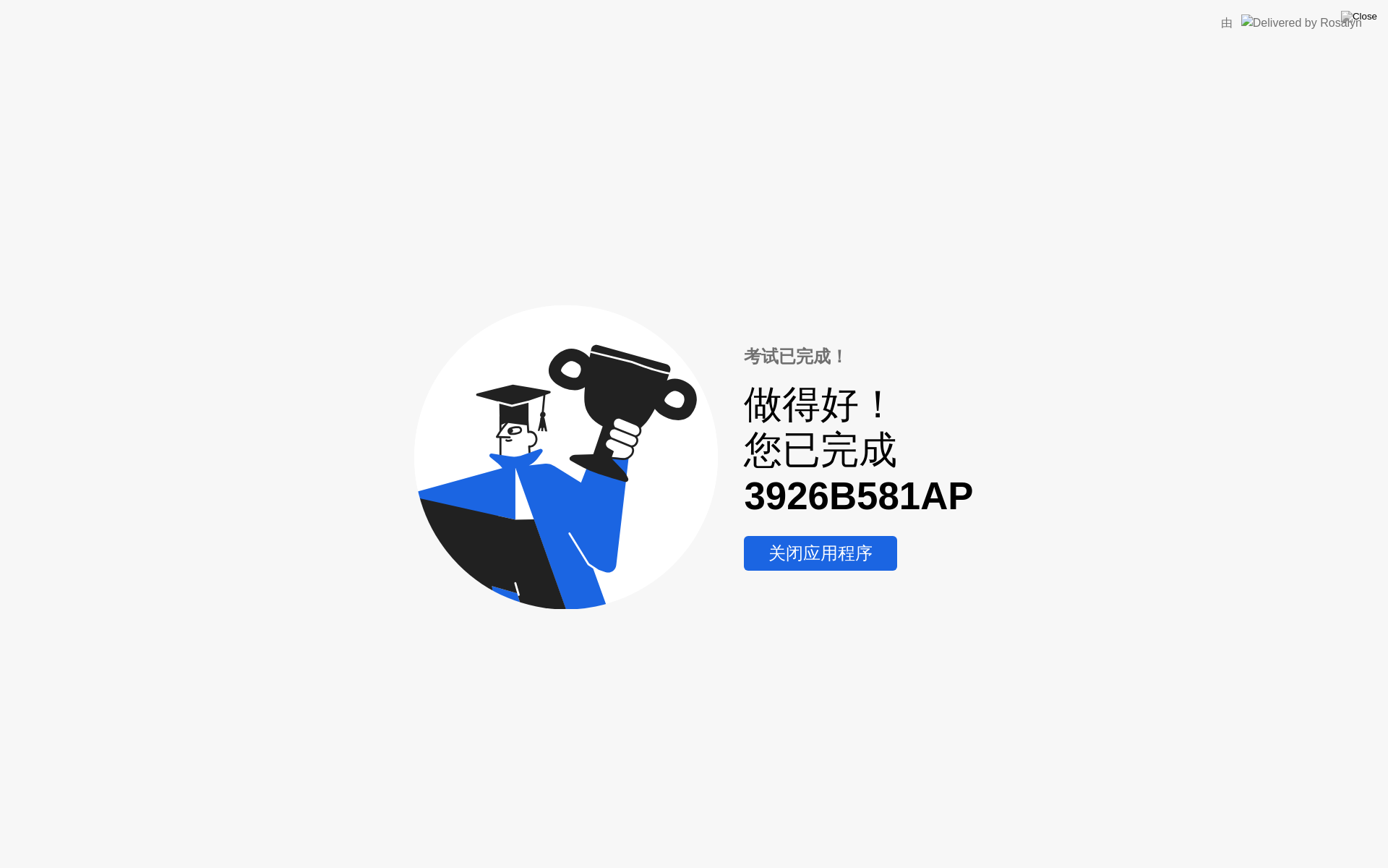
click at [856, 559] on div "关闭应用程序" at bounding box center [820, 553] width 144 height 23
